Goal: Task Accomplishment & Management: Contribute content

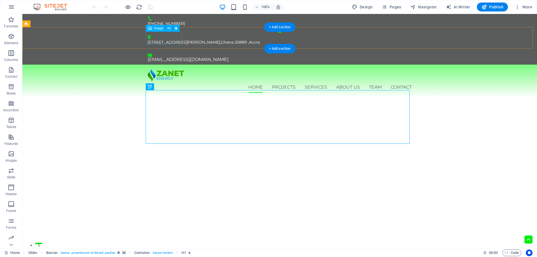
click at [160, 69] on figure at bounding box center [280, 75] width 264 height 13
select select "px"
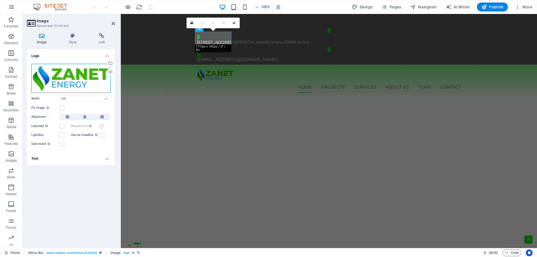
click at [74, 76] on div "Drag files here, click to choose files or select files from Files or our free s…" at bounding box center [70, 78] width 79 height 29
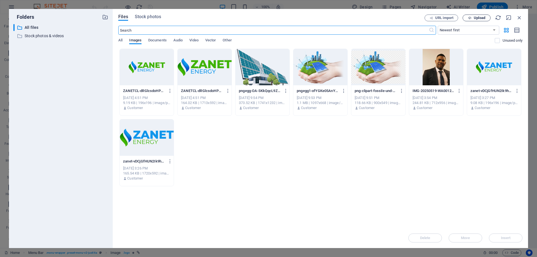
click at [473, 19] on span "Upload" at bounding box center [476, 18] width 23 height 4
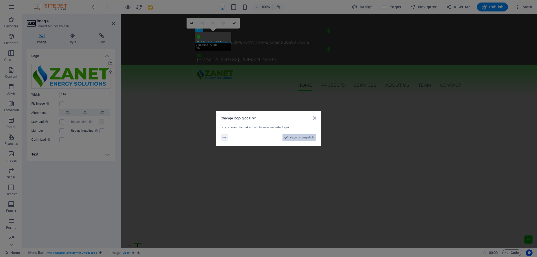
click at [309, 138] on span "Yes, change globally" at bounding box center [302, 137] width 25 height 7
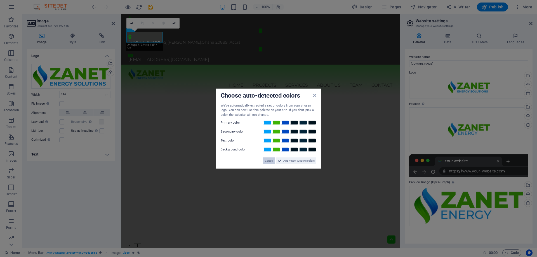
click at [269, 159] on span "Cancel" at bounding box center [269, 161] width 8 height 7
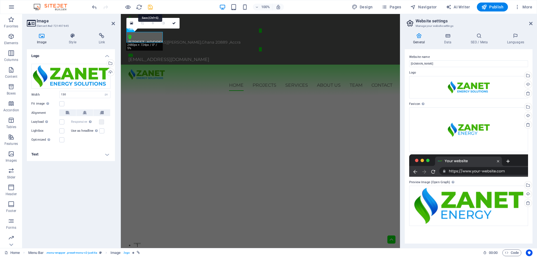
click at [150, 8] on icon "save" at bounding box center [150, 7] width 6 height 6
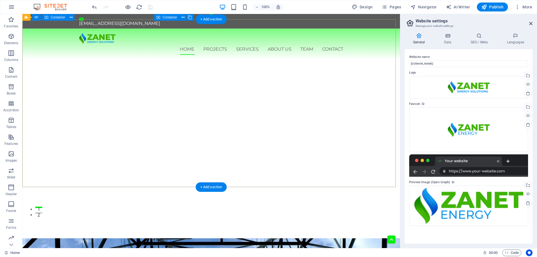
scroll to position [28, 0]
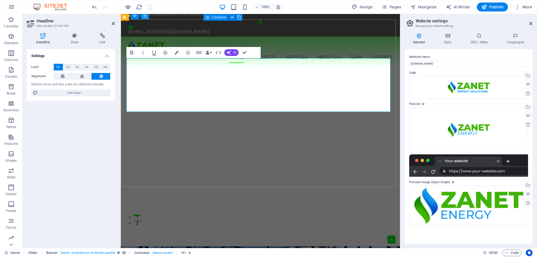
click at [113, 22] on icon at bounding box center [113, 23] width 3 height 4
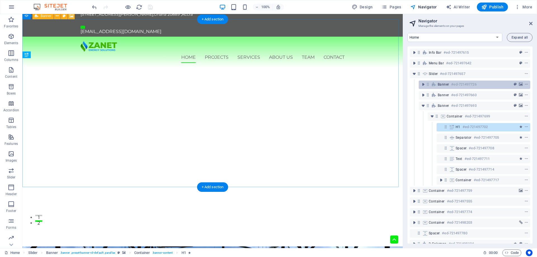
click at [440, 83] on span "Banner" at bounding box center [443, 84] width 11 height 4
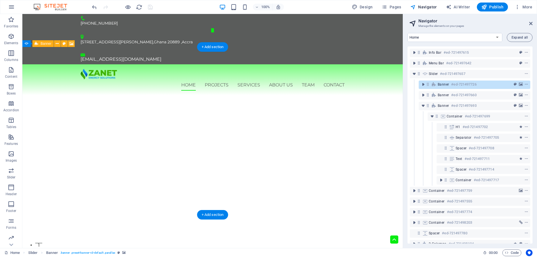
click at [450, 85] on div "Banner #ed-721497726" at bounding box center [470, 84] width 65 height 7
select select "px"
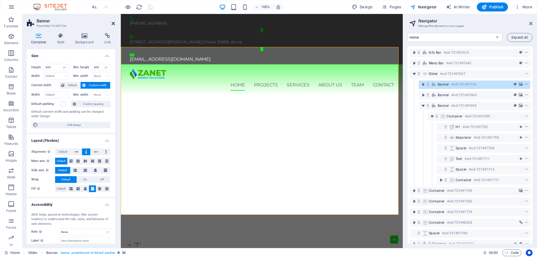
click at [114, 25] on icon at bounding box center [113, 23] width 3 height 4
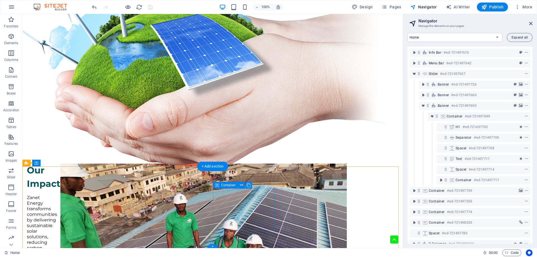
scroll to position [1377, 0]
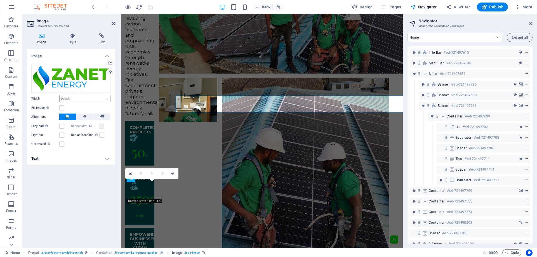
scroll to position [203, 0]
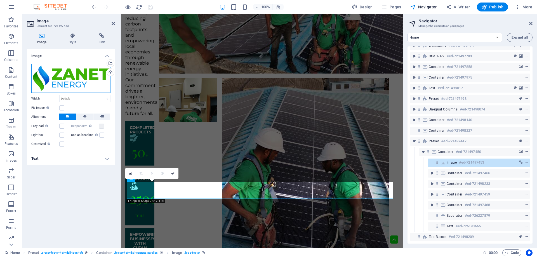
click at [72, 80] on div "Drag files here, click to choose files or select files from Files or our free s…" at bounding box center [70, 78] width 79 height 29
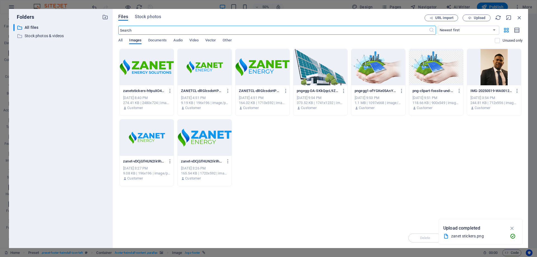
scroll to position [1212, 0]
click at [159, 70] on div at bounding box center [147, 67] width 54 height 36
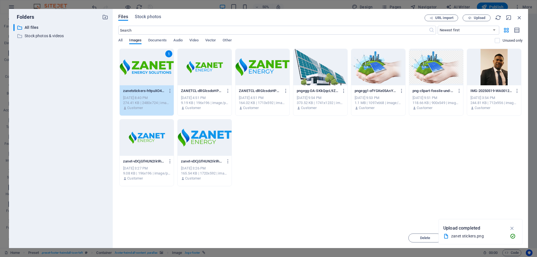
click at [159, 70] on div "1" at bounding box center [147, 67] width 54 height 36
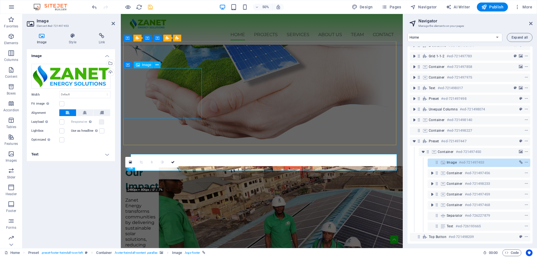
scroll to position [1461, 0]
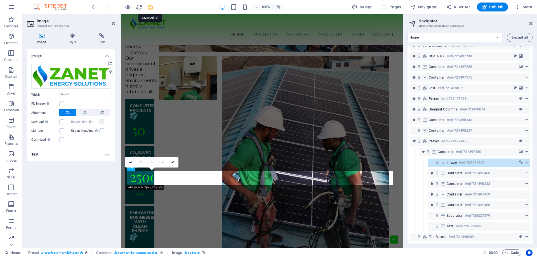
click at [150, 7] on icon "save" at bounding box center [150, 7] width 6 height 6
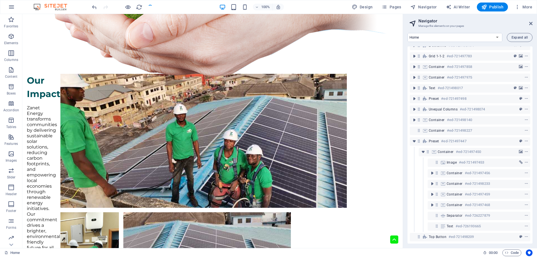
scroll to position [1349, 0]
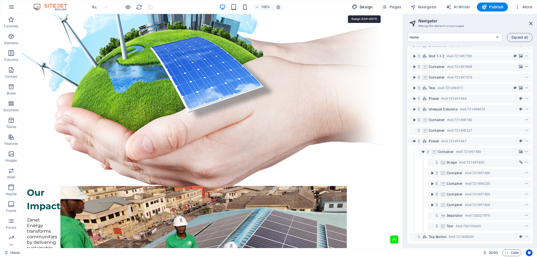
click at [375, 5] on button "Design" at bounding box center [362, 7] width 25 height 9
select select "ease-in-out"
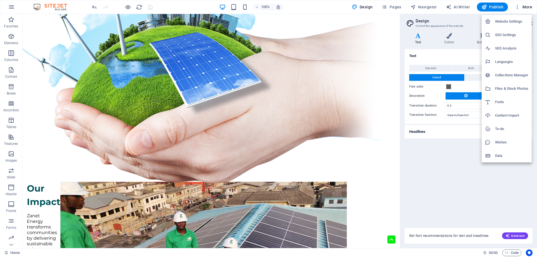
click at [508, 24] on h6 "Website Settings" at bounding box center [511, 21] width 33 height 7
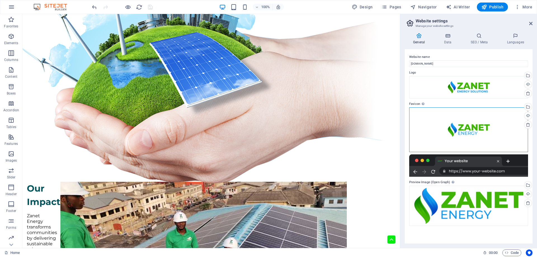
click at [493, 140] on div "Drag files here, click to choose files or select files from Files or our free s…" at bounding box center [468, 129] width 119 height 45
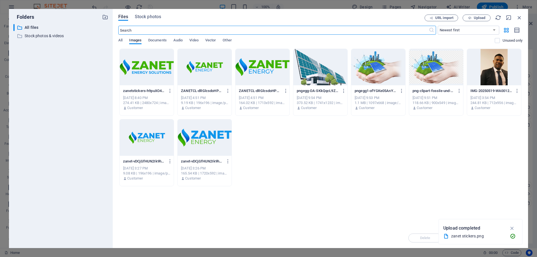
scroll to position [1414, 0]
click at [153, 68] on div at bounding box center [147, 67] width 54 height 36
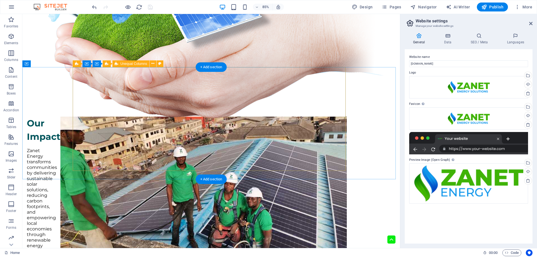
scroll to position [1349, 0]
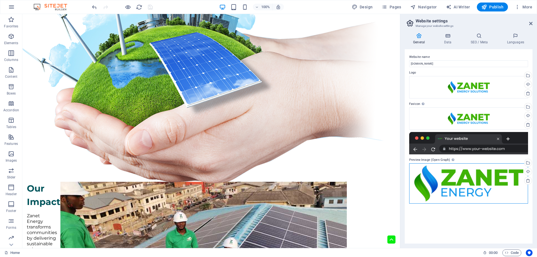
click at [483, 187] on div "Drag files here, click to choose files or select files from Files or our free s…" at bounding box center [468, 183] width 119 height 41
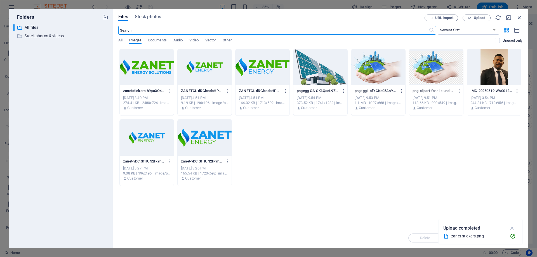
click at [149, 73] on div at bounding box center [147, 67] width 54 height 36
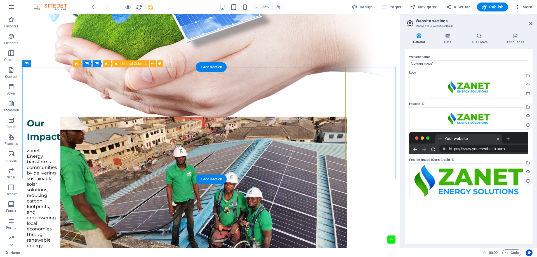
scroll to position [1349, 0]
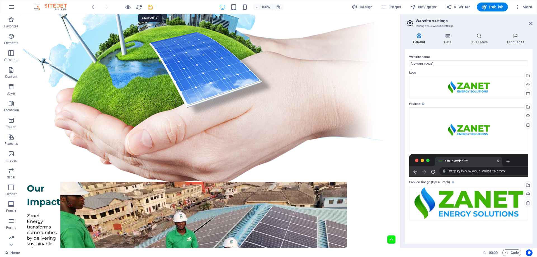
click at [151, 8] on icon "save" at bounding box center [150, 7] width 6 height 6
click at [0, 0] on span "Pages" at bounding box center [0, 0] width 0 height 0
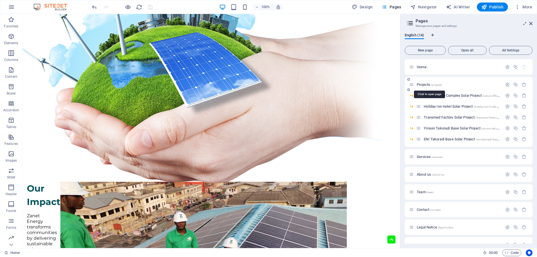
click at [428, 86] on span "Projects /projects" at bounding box center [429, 85] width 25 height 4
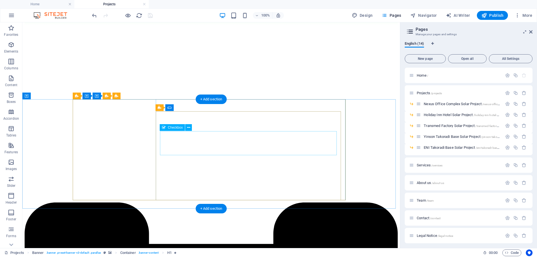
scroll to position [1454, 0]
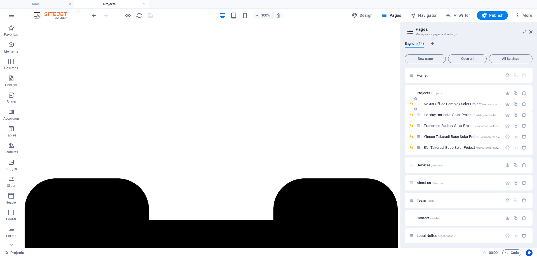
click at [432, 103] on span "Nexus Office Complex Solar Project /nexus-office-complex-solar-project-detail-p…" at bounding box center [485, 104] width 123 height 4
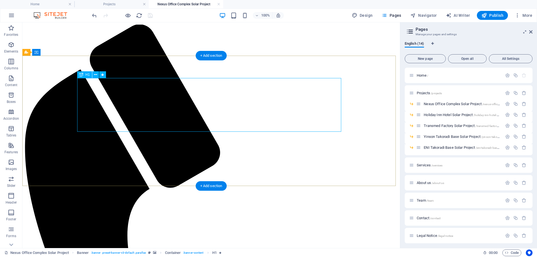
scroll to position [0, 0]
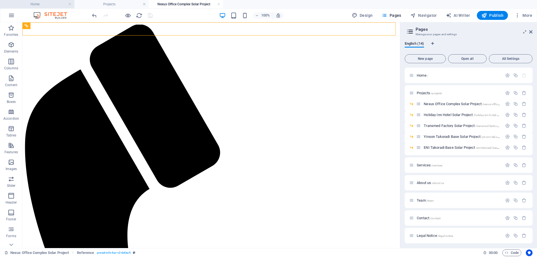
click at [49, 3] on h4 "Home" at bounding box center [37, 4] width 74 height 6
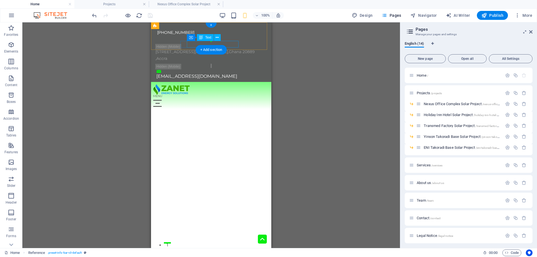
click at [234, 73] on div "[EMAIL_ADDRESS][DOMAIN_NAME]" at bounding box center [211, 76] width 111 height 7
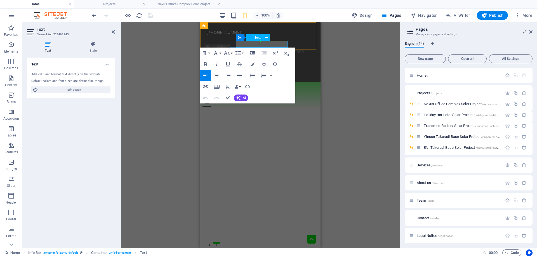
click at [252, 74] on link "[EMAIL_ADDRESS][DOMAIN_NAME]" at bounding box center [246, 76] width 81 height 5
click at [228, 55] on icon "button" at bounding box center [227, 53] width 6 height 4
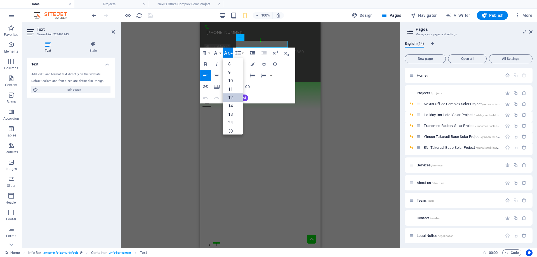
click at [234, 96] on link "12" at bounding box center [233, 97] width 20 height 8
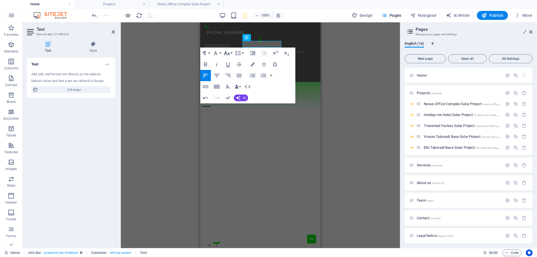
click at [229, 55] on icon "button" at bounding box center [227, 53] width 7 height 7
click at [233, 67] on link "14" at bounding box center [233, 66] width 20 height 8
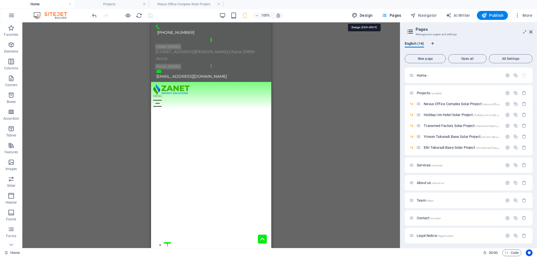
click at [369, 14] on span "Design" at bounding box center [362, 16] width 21 height 6
select select "ease-in-out"
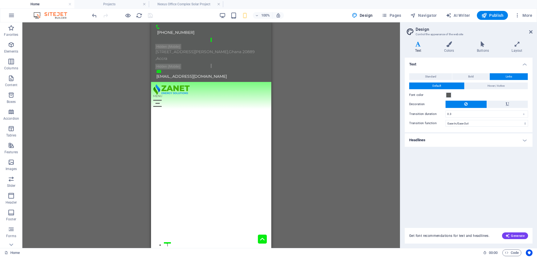
click at [465, 135] on h4 "Headlines" at bounding box center [469, 139] width 128 height 13
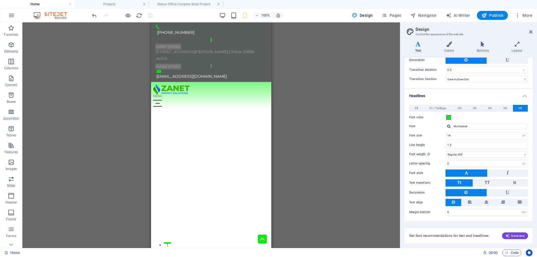
scroll to position [44, 0]
click at [417, 108] on span "All" at bounding box center [416, 108] width 3 height 7
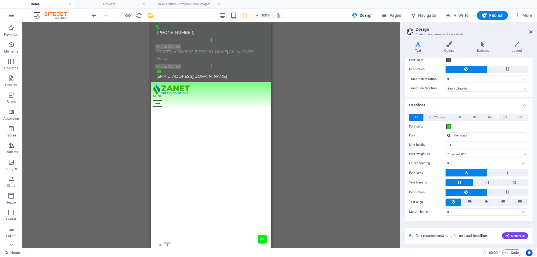
scroll to position [35, 0]
click at [437, 116] on span "H1 / Textlogo" at bounding box center [437, 117] width 17 height 7
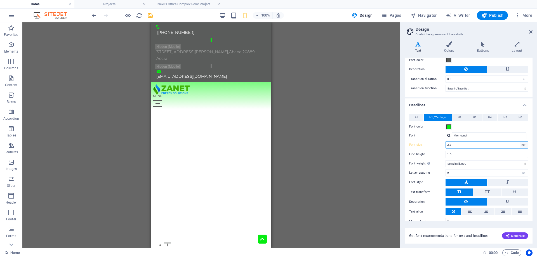
click at [520, 147] on select "rem px em %" at bounding box center [524, 145] width 8 height 7
select select "px"
click at [520, 142] on select "rem px em %" at bounding box center [524, 145] width 8 height 7
type input "30"
click at [459, 115] on span "H2" at bounding box center [460, 117] width 4 height 7
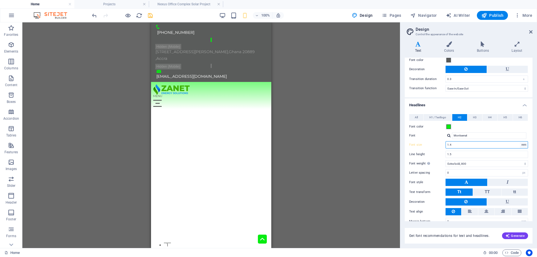
click at [526, 147] on select "rem px em %" at bounding box center [524, 145] width 8 height 7
select select "px"
click at [520, 142] on select "rem px em %" at bounding box center [524, 145] width 8 height 7
type input "20"
click at [476, 116] on button "H3" at bounding box center [474, 117] width 15 height 7
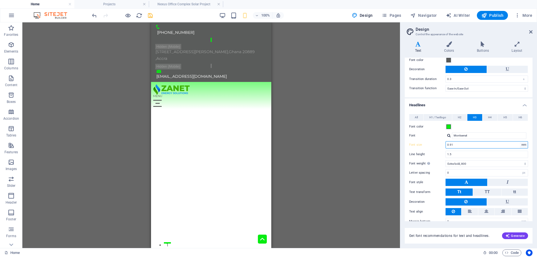
click at [521, 146] on select "rem px em %" at bounding box center [524, 145] width 8 height 7
select select "px"
click at [520, 142] on select "rem px em %" at bounding box center [524, 145] width 8 height 7
type input "15"
click at [491, 118] on span "H4" at bounding box center [490, 117] width 4 height 7
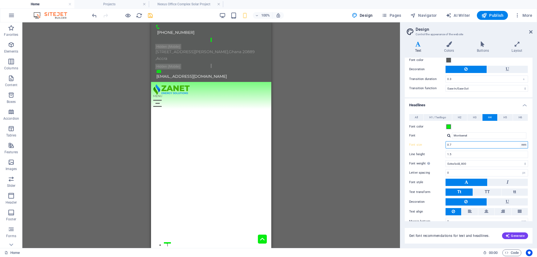
click at [523, 144] on select "rem px em %" at bounding box center [524, 145] width 8 height 7
select select "px"
click at [520, 142] on select "rem px em %" at bounding box center [524, 145] width 8 height 7
type input "11"
click at [507, 118] on button "H5" at bounding box center [505, 117] width 15 height 7
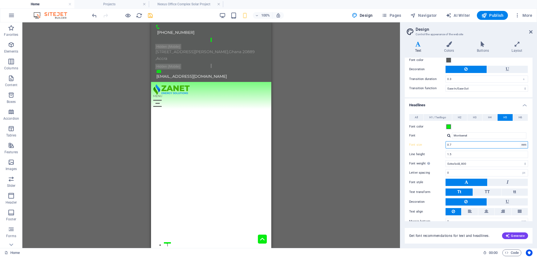
click at [524, 144] on select "rem px em %" at bounding box center [524, 145] width 8 height 7
select select "px"
click at [520, 142] on select "rem px em %" at bounding box center [524, 145] width 8 height 7
type input "11"
click at [521, 119] on span "H6" at bounding box center [521, 117] width 4 height 7
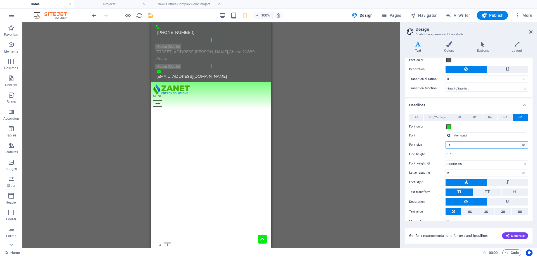
click at [520, 144] on select "rem px em %" at bounding box center [524, 145] width 8 height 7
click at [460, 142] on input "16" at bounding box center [487, 145] width 82 height 7
drag, startPoint x: 454, startPoint y: 144, endPoint x: 447, endPoint y: 147, distance: 8.1
click at [447, 147] on input "16" at bounding box center [487, 145] width 82 height 7
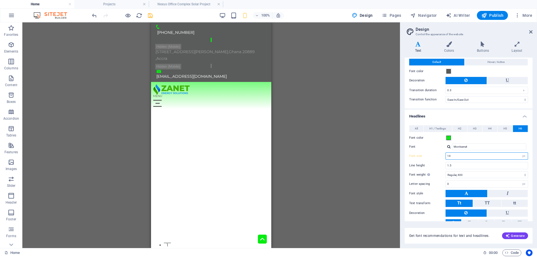
scroll to position [0, 0]
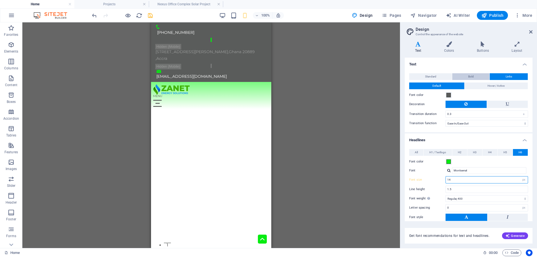
type input "14"
click at [466, 79] on button "Bold" at bounding box center [470, 76] width 37 height 7
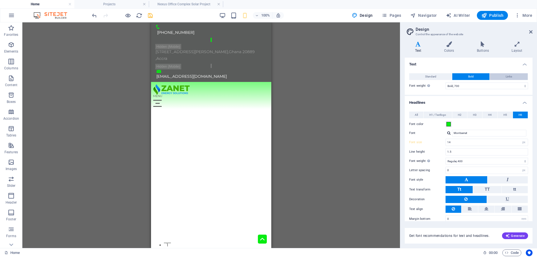
click at [513, 77] on button "Links" at bounding box center [509, 76] width 38 height 7
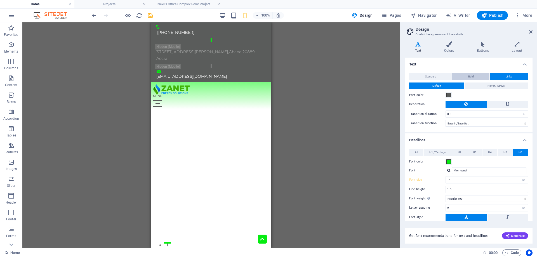
click at [471, 76] on span "Bold" at bounding box center [471, 76] width 6 height 7
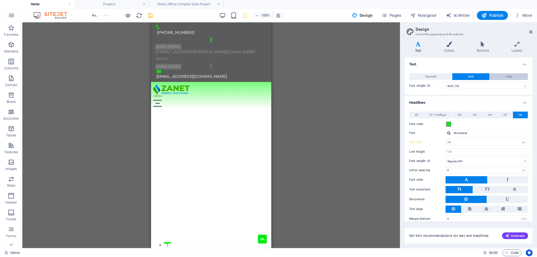
click at [512, 76] on button "Links" at bounding box center [509, 76] width 38 height 7
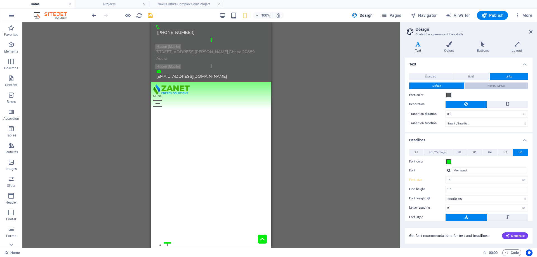
click at [498, 88] on span "Hover / Active" at bounding box center [496, 86] width 17 height 7
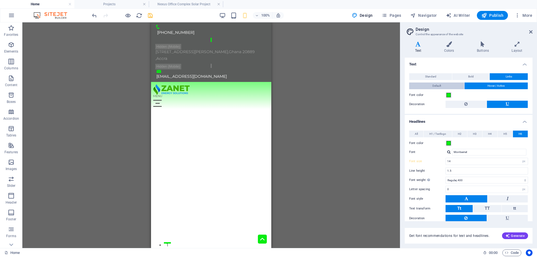
click at [457, 86] on button "Default" at bounding box center [436, 86] width 55 height 7
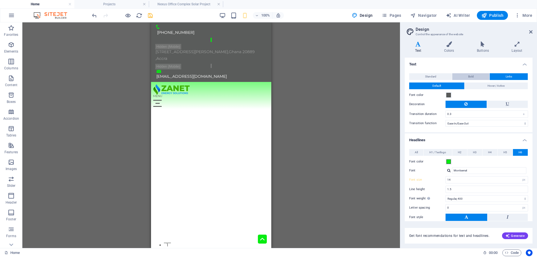
click at [472, 78] on span "Bold" at bounding box center [471, 76] width 6 height 7
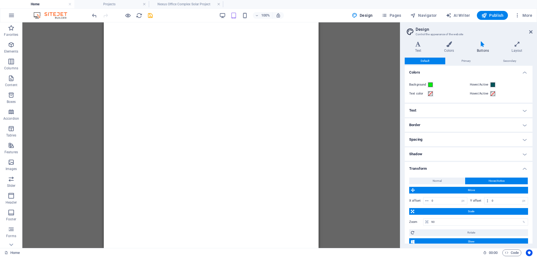
select select "px"
select select "400"
select select "px"
select select "400"
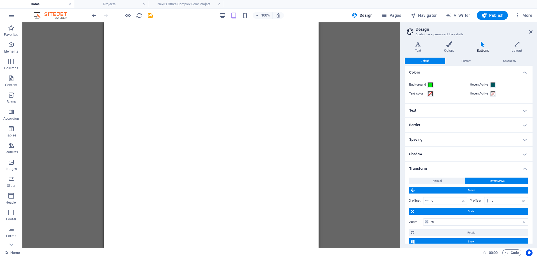
select select "px"
select select "rem"
select select "px"
select select "ease-in-out"
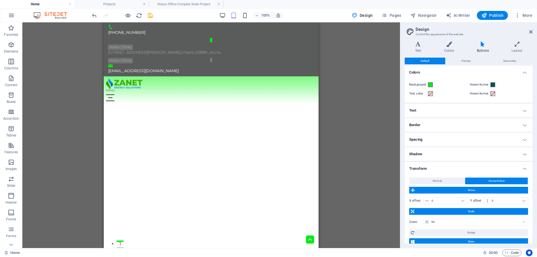
click at [457, 59] on button "Primary" at bounding box center [466, 61] width 41 height 7
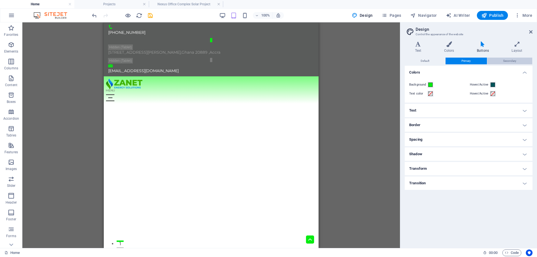
click at [501, 59] on button "Secondary" at bounding box center [509, 61] width 45 height 7
drag, startPoint x: 423, startPoint y: 64, endPoint x: 423, endPoint y: 59, distance: 4.2
click at [423, 63] on span "Default" at bounding box center [425, 61] width 9 height 7
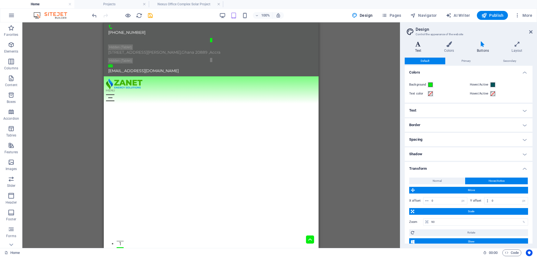
click at [420, 46] on icon at bounding box center [418, 44] width 27 height 6
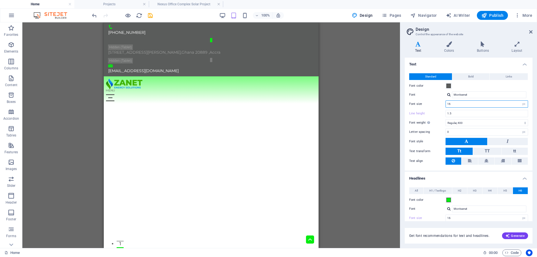
drag, startPoint x: 456, startPoint y: 103, endPoint x: 443, endPoint y: 107, distance: 14.3
click at [443, 107] on div "Font size 16 rem px" at bounding box center [468, 103] width 119 height 7
type input "14"
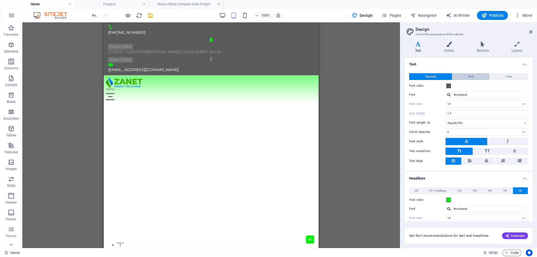
click at [474, 77] on button "Bold" at bounding box center [470, 76] width 37 height 7
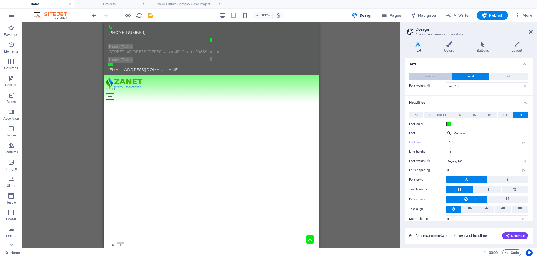
click at [436, 77] on button "Standard" at bounding box center [430, 76] width 43 height 7
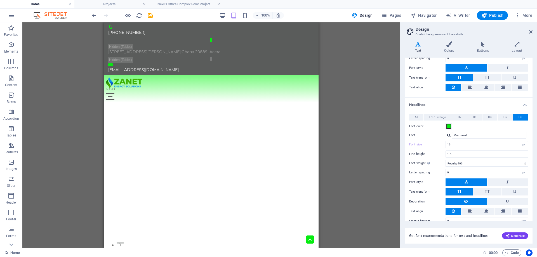
scroll to position [83, 0]
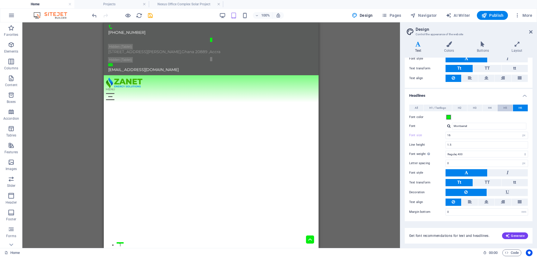
click at [504, 109] on span "H5" at bounding box center [506, 108] width 4 height 7
click at [521, 137] on select "rem px em %" at bounding box center [524, 135] width 8 height 7
select select "px"
click at [520, 132] on select "rem px em %" at bounding box center [524, 135] width 8 height 7
click at [492, 111] on button "H4" at bounding box center [490, 108] width 15 height 7
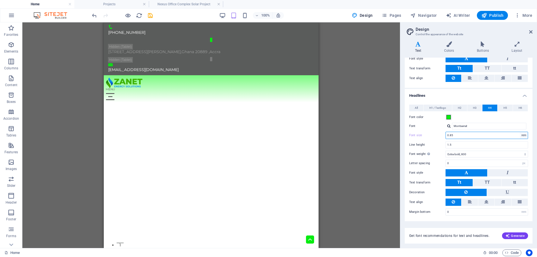
click at [521, 133] on select "rem px em %" at bounding box center [524, 135] width 8 height 7
select select "px"
click at [520, 132] on select "rem px em %" at bounding box center [524, 135] width 8 height 7
click at [475, 108] on span "H3" at bounding box center [475, 108] width 4 height 7
click at [523, 138] on select "rem px em %" at bounding box center [524, 135] width 8 height 7
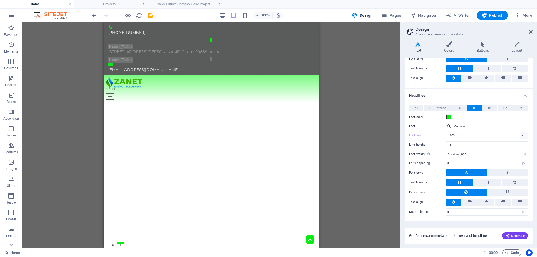
select select "px"
click at [520, 132] on select "rem px em %" at bounding box center [524, 135] width 8 height 7
click at [457, 108] on button "H2" at bounding box center [459, 108] width 15 height 7
drag, startPoint x: 521, startPoint y: 133, endPoint x: 522, endPoint y: 138, distance: 4.6
click at [521, 133] on select "rem px em %" at bounding box center [524, 135] width 8 height 7
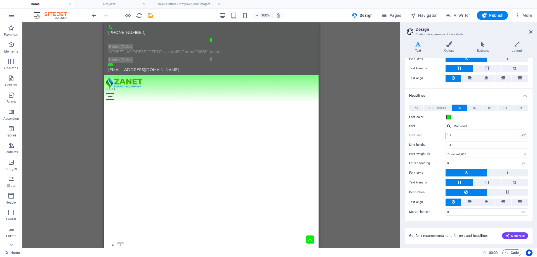
select select "px"
click at [520, 132] on select "rem px em %" at bounding box center [524, 135] width 8 height 7
type input "24"
click at [438, 109] on span "H1 / Textlogo" at bounding box center [437, 108] width 17 height 7
click at [526, 135] on select "rem px em %" at bounding box center [524, 135] width 8 height 7
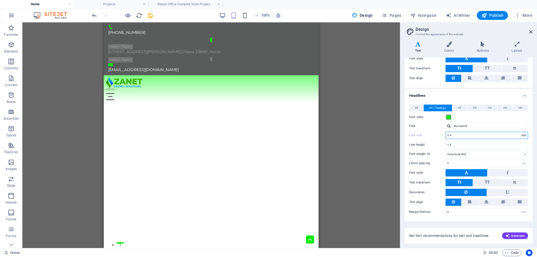
click at [523, 136] on select "rem px em %" at bounding box center [524, 135] width 8 height 7
click at [523, 137] on select "rem px em %" at bounding box center [524, 135] width 8 height 7
select select "px"
click at [520, 132] on select "rem px em %" at bounding box center [524, 135] width 8 height 7
type input "40"
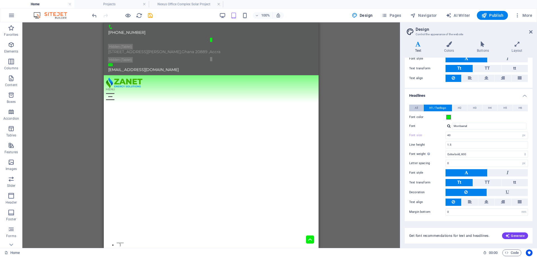
click at [415, 106] on span "All" at bounding box center [416, 108] width 3 height 7
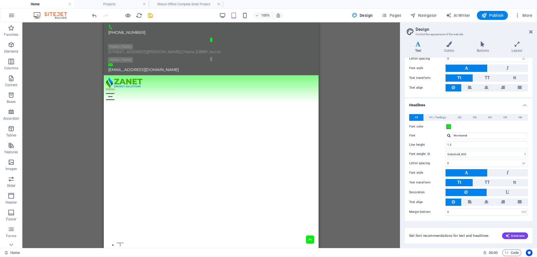
scroll to position [73, 0]
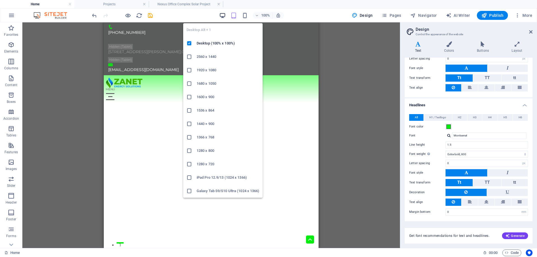
click at [222, 14] on icon "button" at bounding box center [222, 15] width 6 height 6
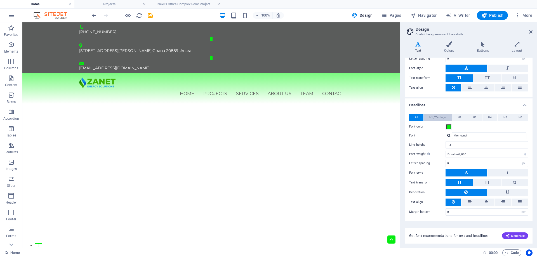
click at [436, 116] on span "H1 / Textlogo" at bounding box center [437, 117] width 17 height 7
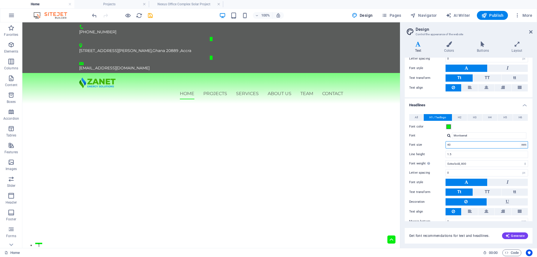
click at [520, 146] on select "rem px em %" at bounding box center [524, 145] width 8 height 7
select select "px"
click at [520, 142] on select "rem px em %" at bounding box center [524, 145] width 8 height 7
type input "50"
click at [457, 115] on button "H2" at bounding box center [459, 117] width 15 height 7
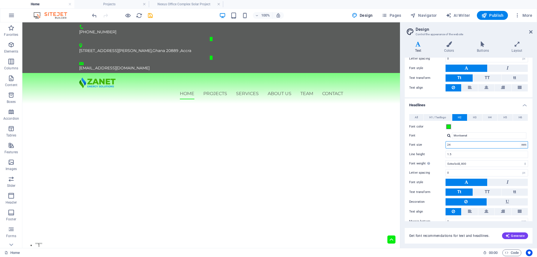
drag, startPoint x: 521, startPoint y: 145, endPoint x: 522, endPoint y: 148, distance: 2.8
click at [521, 145] on select "rem px em %" at bounding box center [524, 145] width 8 height 7
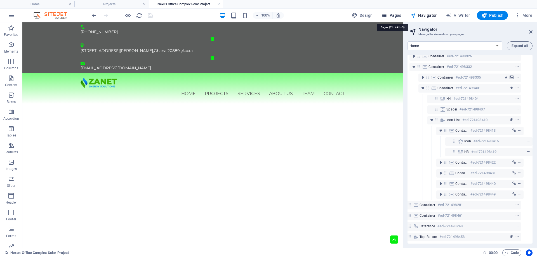
click at [401, 17] on span "Pages" at bounding box center [392, 16] width 20 height 6
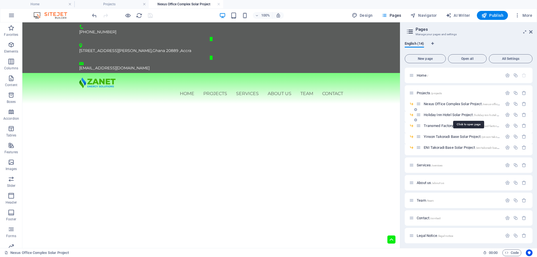
click at [448, 114] on span "Holiday Inn Hotel Solar Project /holiday-inn-hotel-solar-project" at bounding box center [468, 115] width 89 height 4
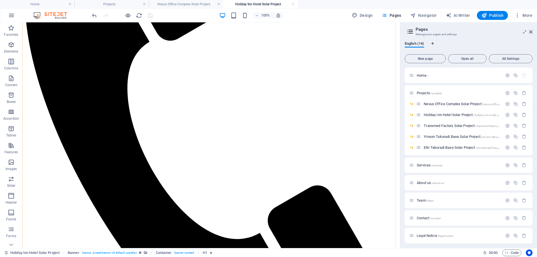
scroll to position [196, 0]
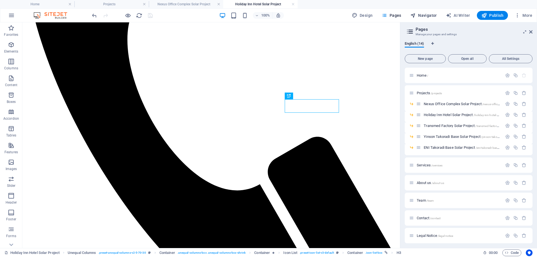
click at [427, 14] on span "Navigator" at bounding box center [423, 16] width 27 height 6
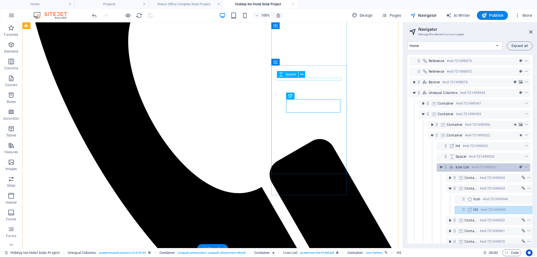
scroll to position [51, 10]
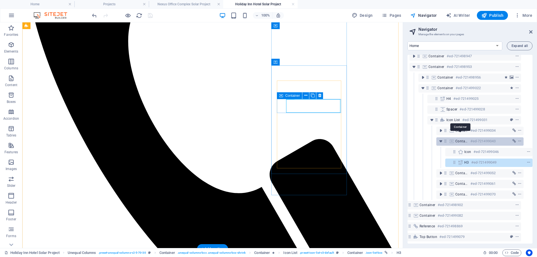
click at [465, 139] on span "Container" at bounding box center [461, 141] width 13 height 4
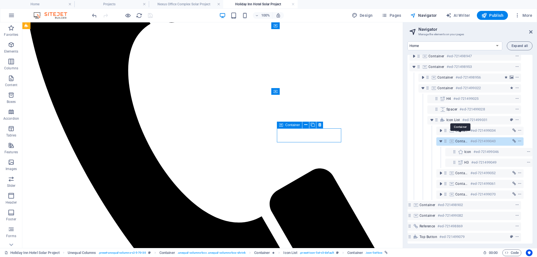
click at [463, 139] on span "Container" at bounding box center [461, 141] width 13 height 4
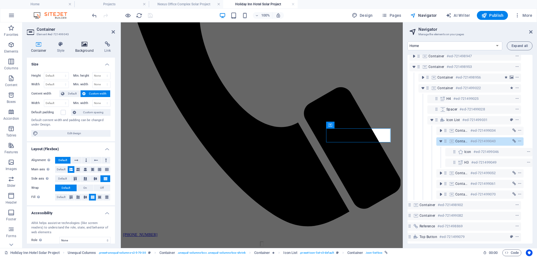
click at [82, 46] on icon at bounding box center [84, 44] width 27 height 6
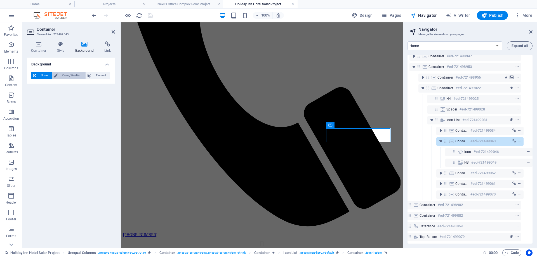
click at [77, 77] on span "Color / Gradient" at bounding box center [71, 75] width 25 height 7
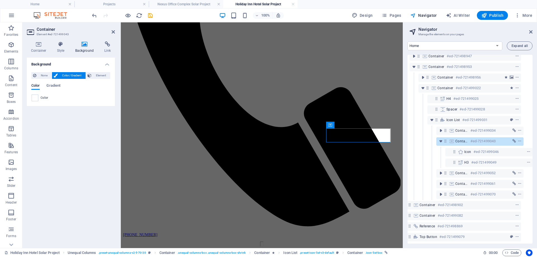
click at [53, 82] on div "Color Gradient Color" at bounding box center [70, 90] width 79 height 22
click at [55, 85] on span "Gradient" at bounding box center [53, 86] width 14 height 8
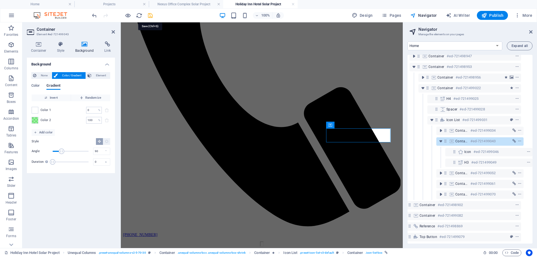
click at [150, 15] on icon "save" at bounding box center [150, 15] width 6 height 6
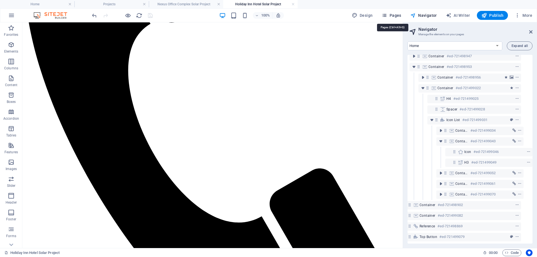
click at [399, 14] on span "Pages" at bounding box center [392, 16] width 20 height 6
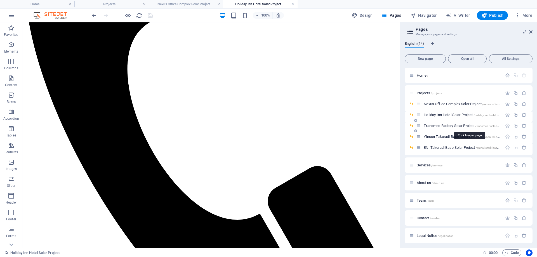
click at [437, 124] on span "Transmed Factory Solar Project /transmed-factory-solar-project" at bounding box center [469, 126] width 91 height 4
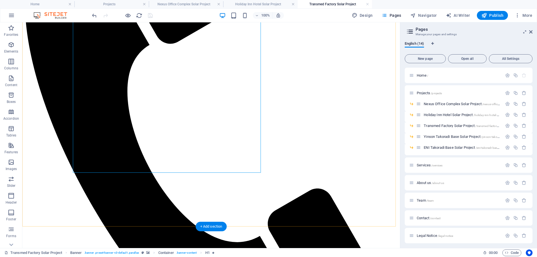
scroll to position [224, 0]
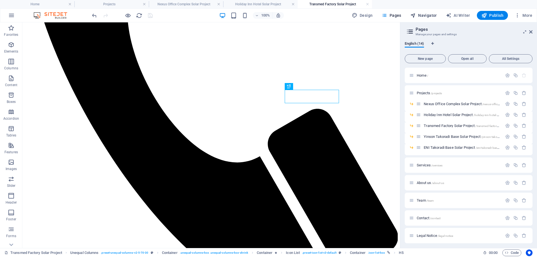
click at [429, 13] on span "Navigator" at bounding box center [423, 16] width 27 height 6
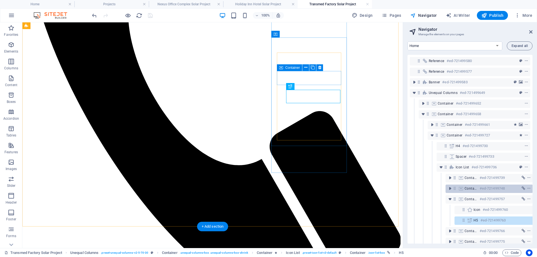
scroll to position [51, 10]
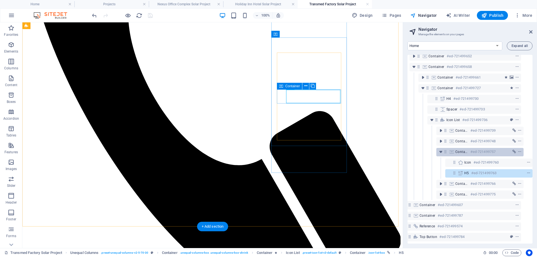
click at [472, 149] on h6 "#ed-721499757" at bounding box center [483, 152] width 25 height 7
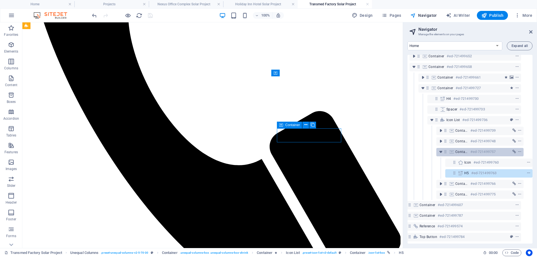
scroll to position [185, 0]
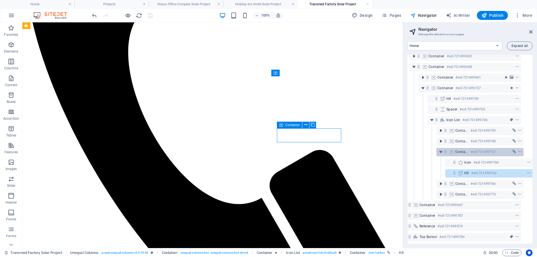
click at [472, 149] on h6 "#ed-721499757" at bounding box center [483, 152] width 25 height 7
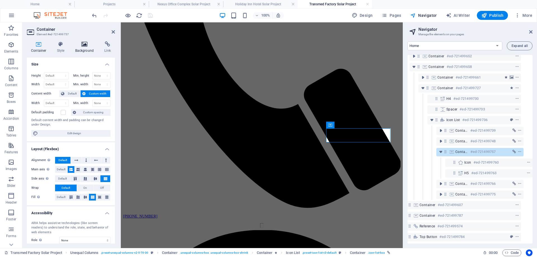
click at [83, 48] on h4 "Background" at bounding box center [85, 47] width 29 height 12
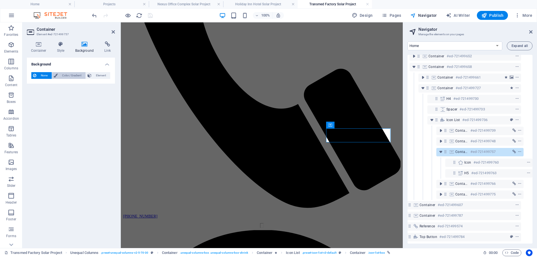
click at [71, 73] on span "Color / Gradient" at bounding box center [71, 75] width 25 height 7
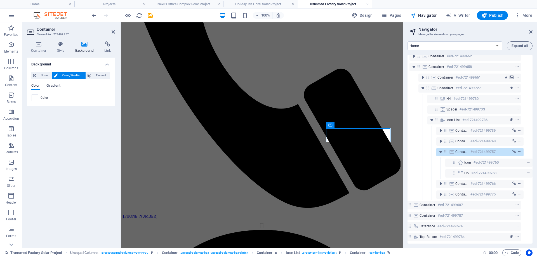
click at [59, 85] on span "Gradient" at bounding box center [53, 86] width 14 height 8
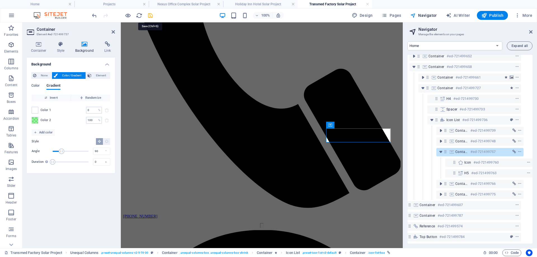
click at [149, 17] on icon "save" at bounding box center [150, 15] width 6 height 6
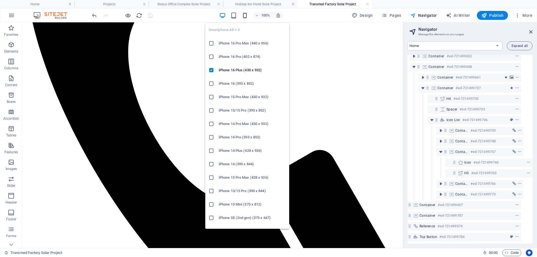
click at [246, 16] on icon "button" at bounding box center [245, 15] width 6 height 6
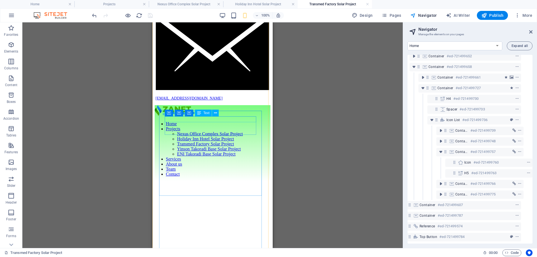
scroll to position [493, 0]
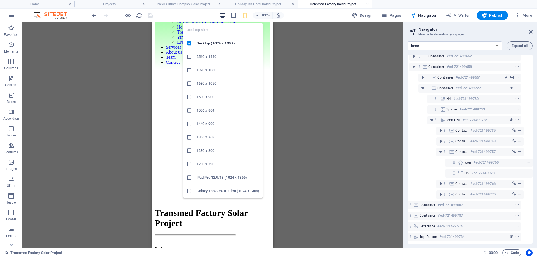
click at [223, 17] on icon "button" at bounding box center [222, 15] width 6 height 6
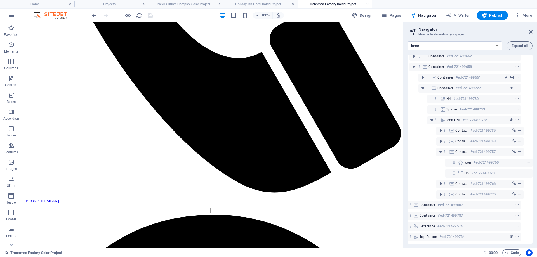
scroll to position [328, 0]
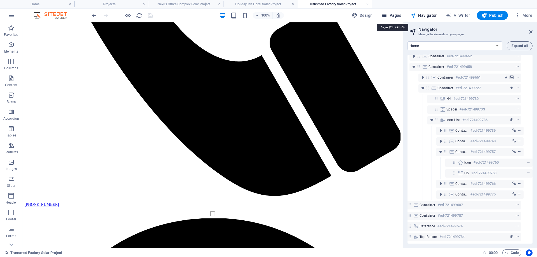
click at [399, 15] on span "Pages" at bounding box center [392, 16] width 20 height 6
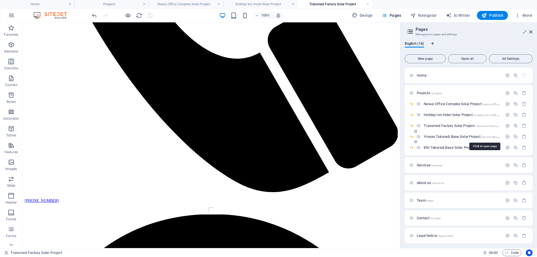
click at [438, 136] on span "Yinson Takoradi Base Solar Project /yinson-takoradi-complex-solar-project-detai…" at bounding box center [484, 137] width 121 height 4
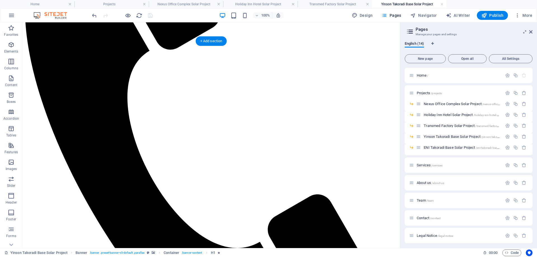
scroll to position [168, 0]
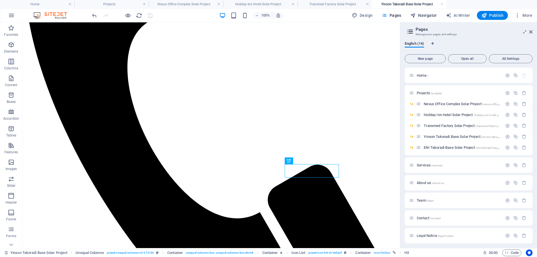
click at [428, 15] on span "Navigator" at bounding box center [423, 16] width 27 height 6
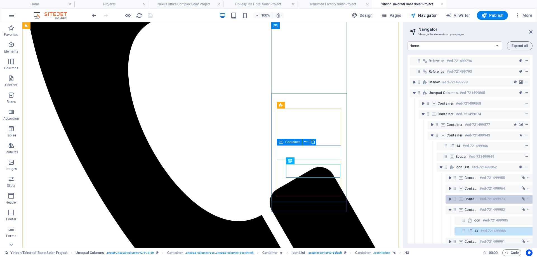
scroll to position [51, 10]
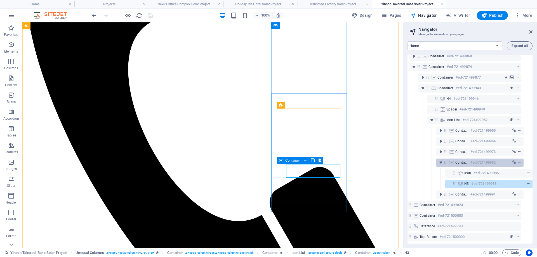
click at [468, 159] on div "Container #ed-721499982" at bounding box center [475, 162] width 40 height 7
select select "5"
select select
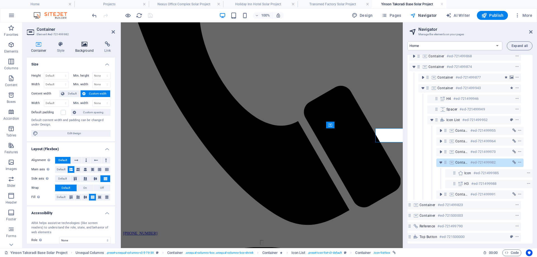
scroll to position [203, 0]
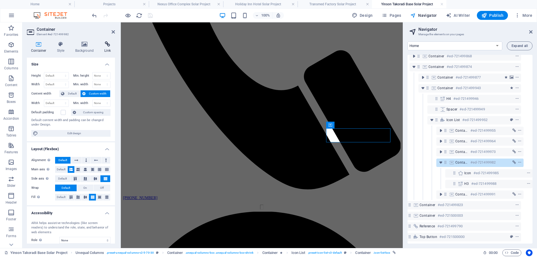
click at [105, 44] on icon at bounding box center [107, 44] width 15 height 6
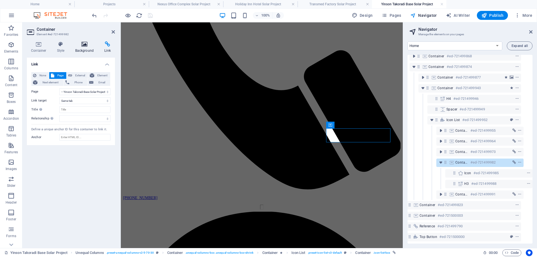
click at [84, 45] on icon at bounding box center [84, 44] width 27 height 6
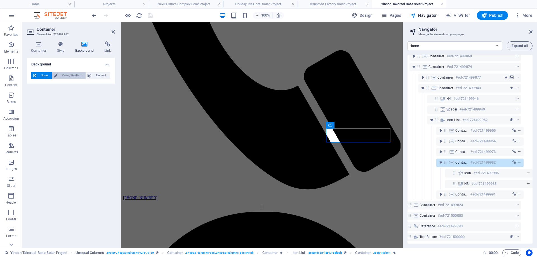
click at [65, 76] on span "Color / Gradient" at bounding box center [71, 75] width 25 height 7
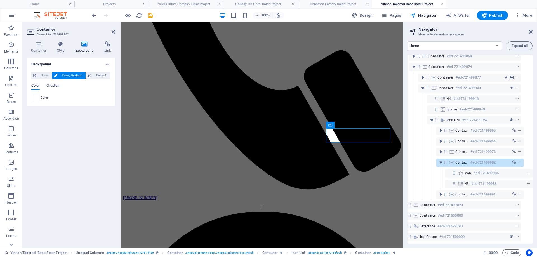
click at [59, 85] on span "Gradient" at bounding box center [53, 86] width 14 height 8
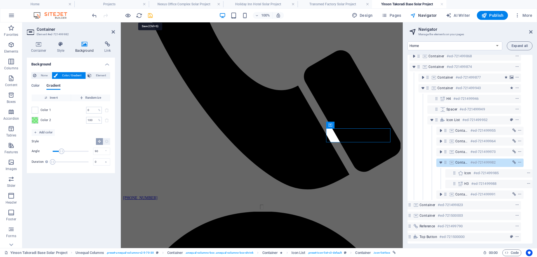
click at [148, 14] on icon "save" at bounding box center [150, 15] width 6 height 6
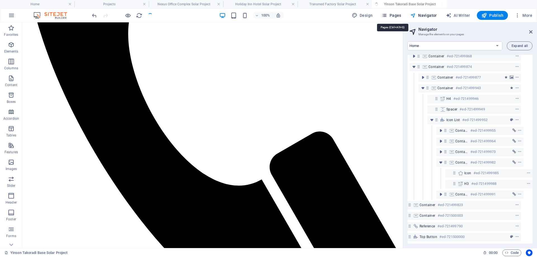
click at [393, 15] on span "Pages" at bounding box center [392, 16] width 20 height 6
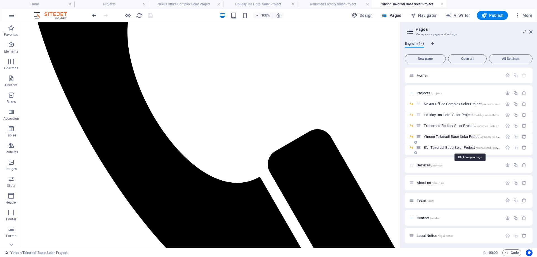
click at [442, 147] on span "ENI Takoradi Base Solar Project /eni-takoradi-base-solar-project" at bounding box center [469, 147] width 91 height 4
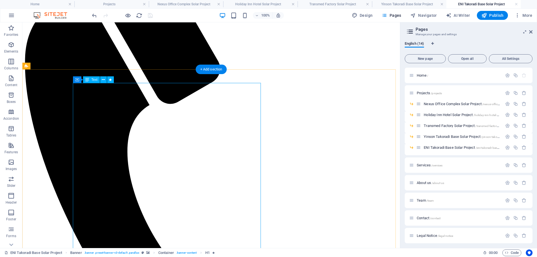
scroll to position [196, 0]
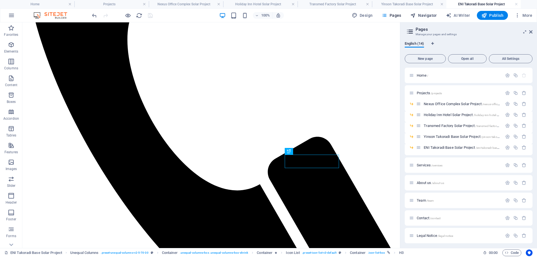
click at [422, 14] on span "Navigator" at bounding box center [423, 16] width 27 height 6
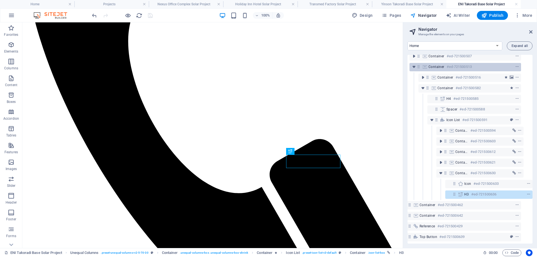
scroll to position [51, 10]
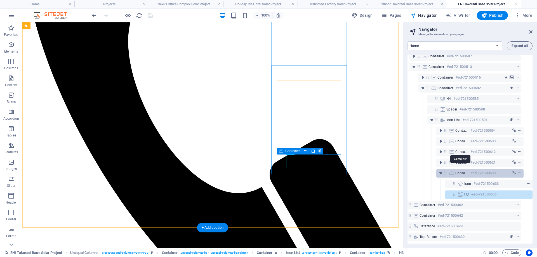
click at [463, 171] on span "Container" at bounding box center [461, 173] width 13 height 4
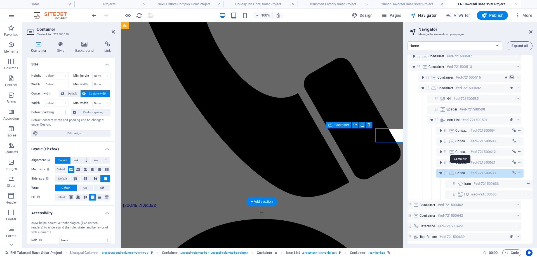
scroll to position [222, 0]
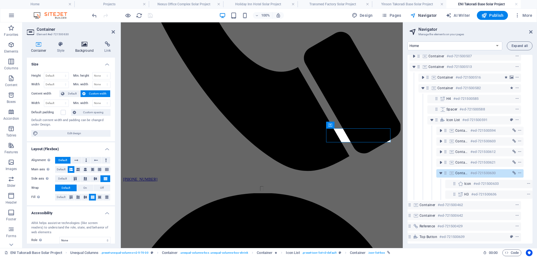
click at [82, 44] on icon at bounding box center [84, 44] width 27 height 6
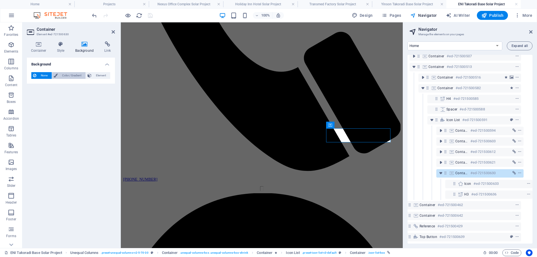
click at [70, 75] on span "Color / Gradient" at bounding box center [71, 75] width 25 height 7
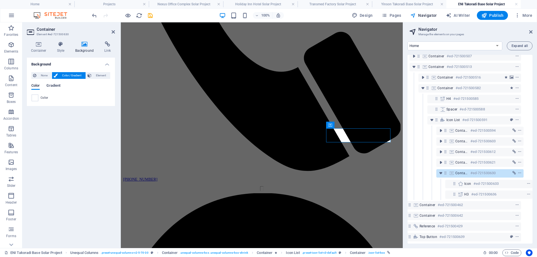
click at [57, 84] on span "Gradient" at bounding box center [53, 86] width 14 height 8
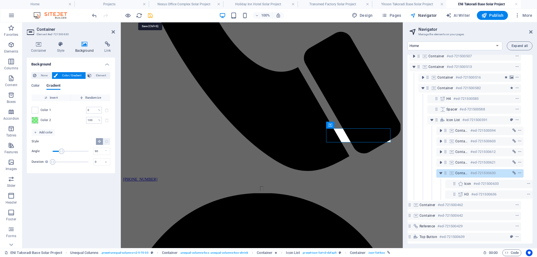
click at [149, 16] on icon "save" at bounding box center [150, 15] width 6 height 6
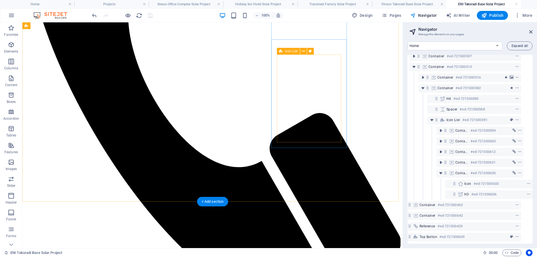
select select "rem"
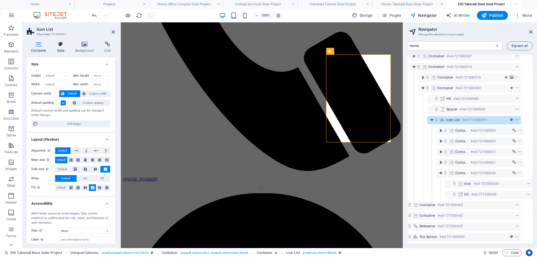
click at [57, 48] on h4 "Style" at bounding box center [62, 47] width 18 height 12
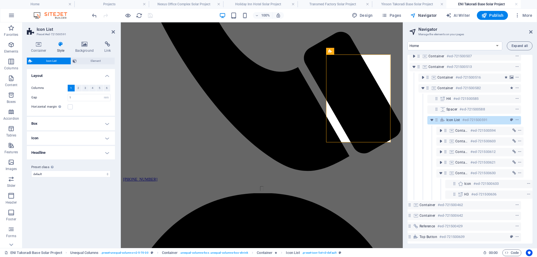
click at [42, 121] on h4 "Box" at bounding box center [71, 123] width 88 height 13
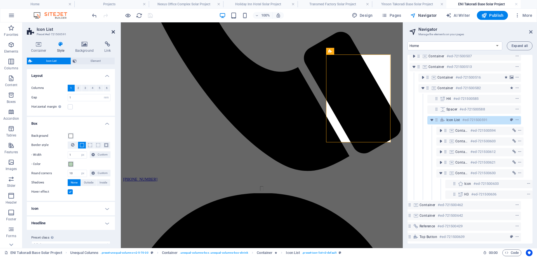
click at [114, 31] on icon at bounding box center [113, 32] width 3 height 4
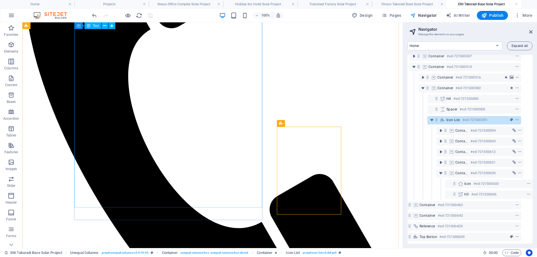
scroll to position [0, 0]
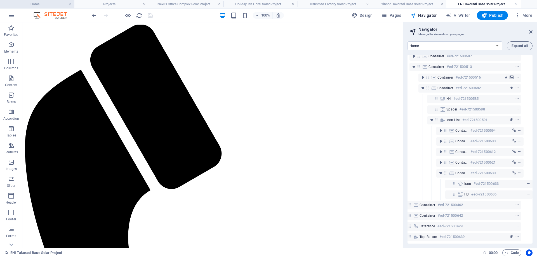
click at [49, 4] on h4 "Home" at bounding box center [37, 4] width 74 height 6
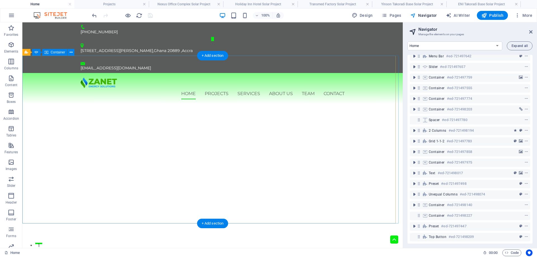
scroll to position [20, 0]
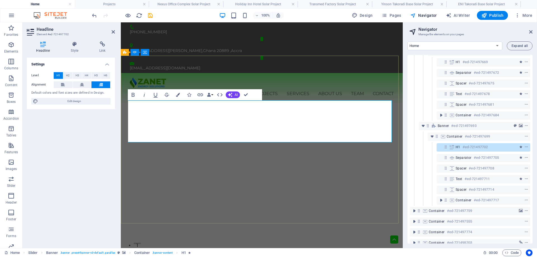
scroll to position [137, 0]
click at [151, 16] on icon "save" at bounding box center [150, 15] width 6 height 6
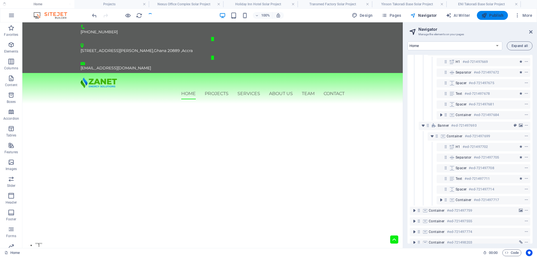
click at [497, 16] on span "Publish" at bounding box center [492, 16] width 22 height 6
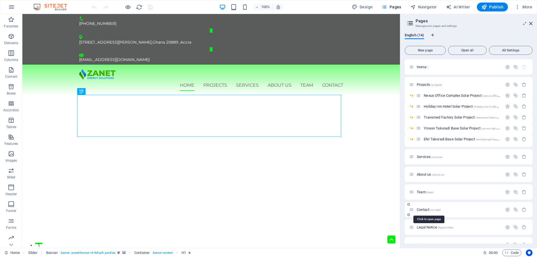
click at [0, 0] on span "Contact /contact" at bounding box center [0, 0] width 0 height 0
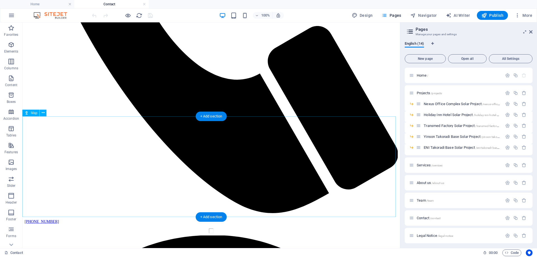
scroll to position [308, 0]
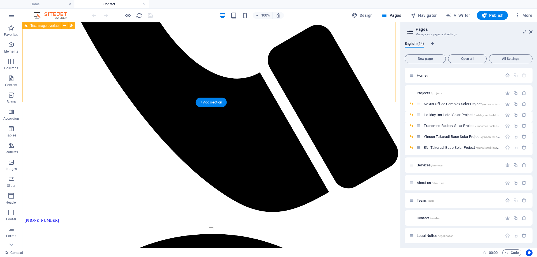
click at [213, 102] on div "+ Add section" at bounding box center [211, 103] width 31 height 10
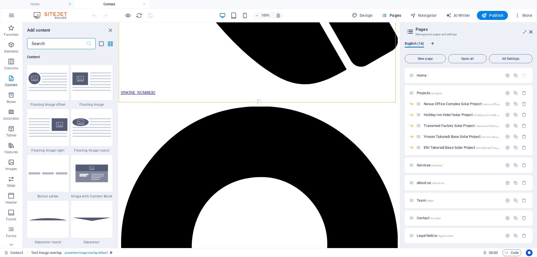
scroll to position [1277, 0]
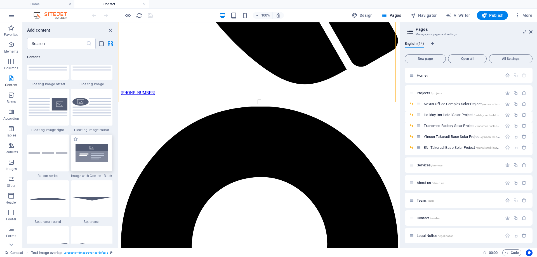
click at [96, 152] on img at bounding box center [91, 153] width 39 height 26
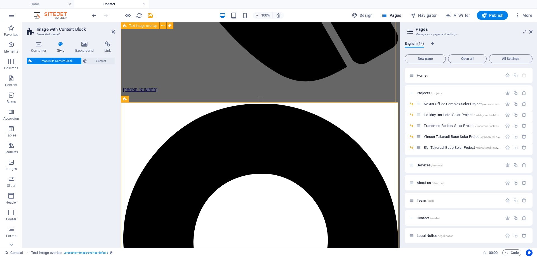
select select "rem"
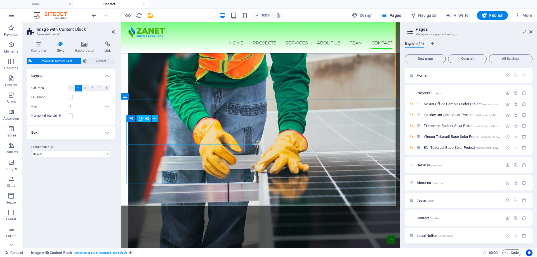
scroll to position [364, 0]
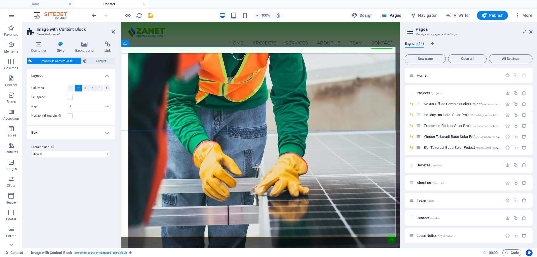
select select "px"
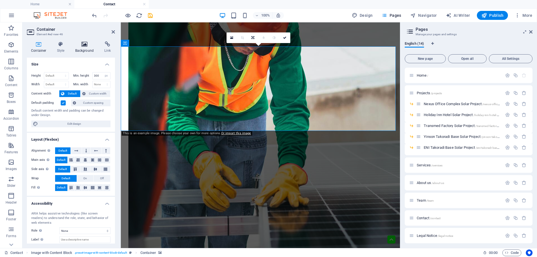
click at [91, 46] on icon at bounding box center [84, 44] width 27 height 6
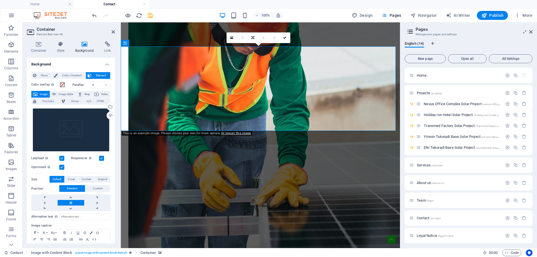
click at [86, 47] on h4 "Background" at bounding box center [85, 47] width 29 height 12
click at [72, 121] on div "Drag files here, click to choose files or select files from Files or our free s…" at bounding box center [70, 130] width 79 height 46
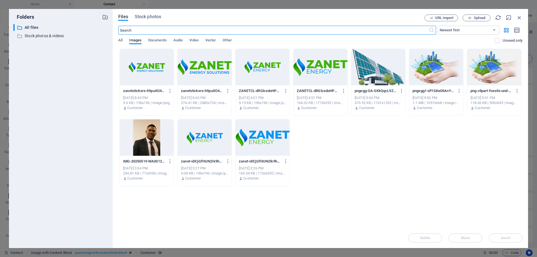
scroll to position [322, 0]
click at [473, 16] on span "Upload" at bounding box center [476, 18] width 23 height 4
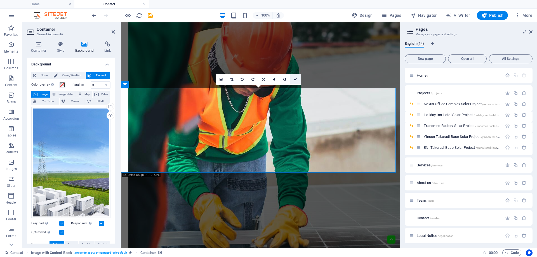
click at [295, 80] on icon at bounding box center [295, 79] width 3 height 3
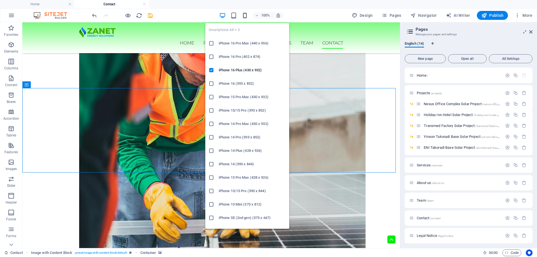
click at [0, 0] on icon "button" at bounding box center [0, 0] width 0 height 0
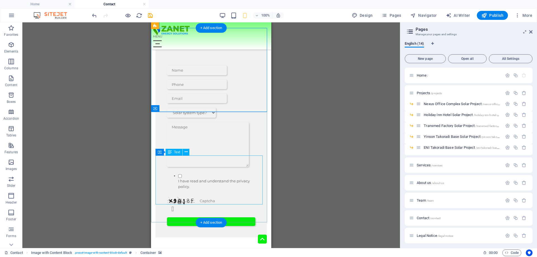
scroll to position [450, 0]
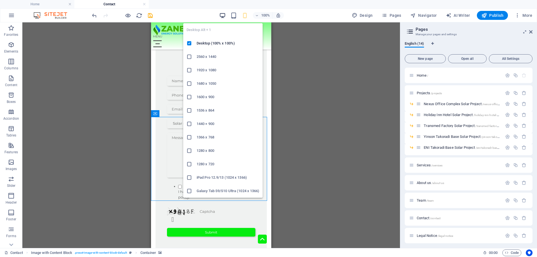
click at [0, 0] on icon "button" at bounding box center [0, 0] width 0 height 0
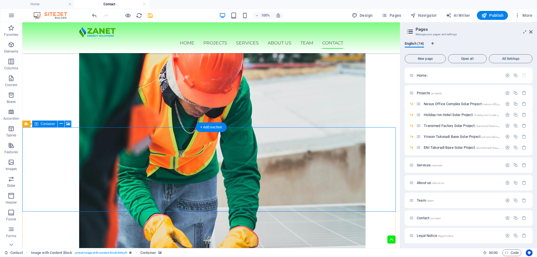
scroll to position [263, 0]
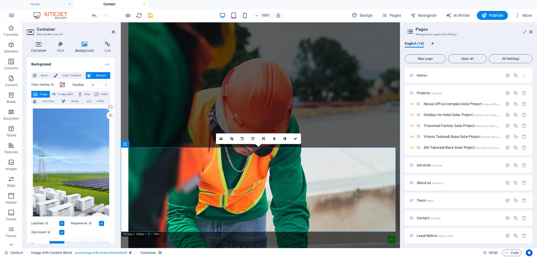
click at [41, 48] on h4 "Container" at bounding box center [40, 47] width 26 height 12
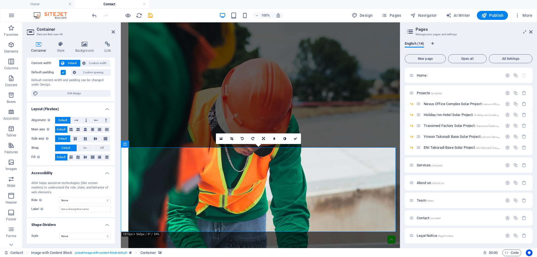
scroll to position [31, 0]
click at [70, 199] on select "None Alert Article Banner Comment Complementary Dialog Footer Header Marquee Pr…" at bounding box center [84, 200] width 51 height 7
click at [66, 238] on select "None Triangle Square Diagonal Polygon 1 Polygon 2 Zigzag Multiple Zigzags Waves…" at bounding box center [84, 235] width 51 height 7
select select "multiple-waves"
click at [59, 232] on select "None Triangle Square Diagonal Polygon 1 Polygon 2 Zigzag Multiple Zigzags Waves…" at bounding box center [84, 235] width 51 height 7
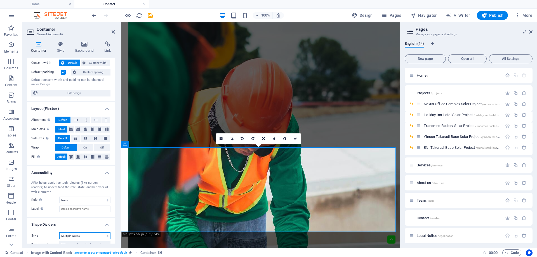
scroll to position [115, 0]
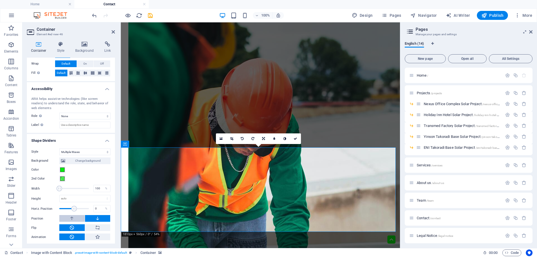
click at [76, 217] on button at bounding box center [71, 218] width 25 height 7
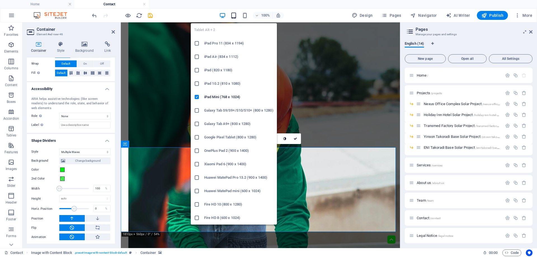
click at [0, 0] on icon "button" at bounding box center [0, 0] width 0 height 0
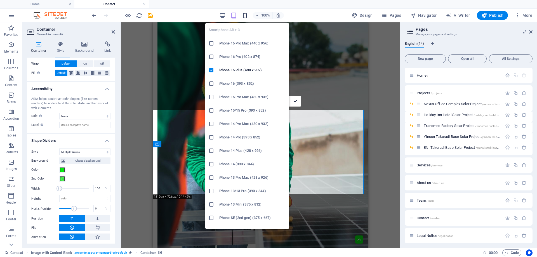
click at [0, 0] on icon "button" at bounding box center [0, 0] width 0 height 0
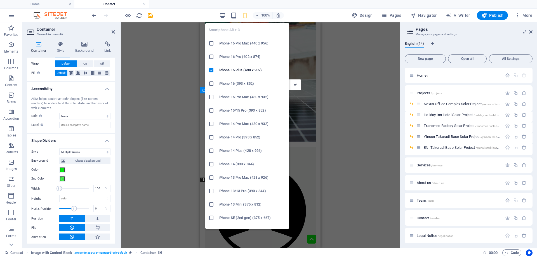
scroll to position [474, 0]
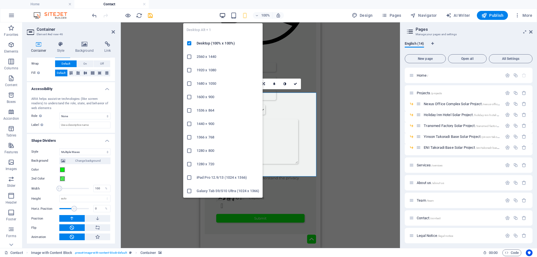
click at [0, 0] on icon "button" at bounding box center [0, 0] width 0 height 0
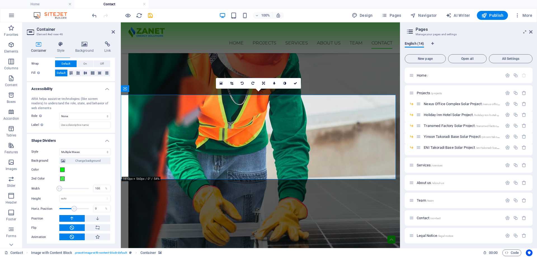
scroll to position [318, 0]
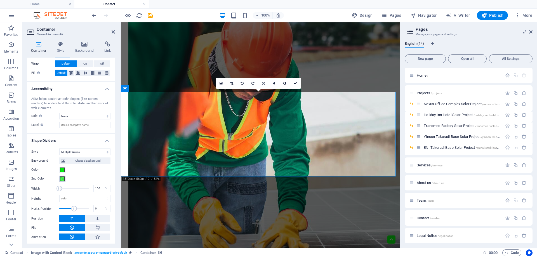
click at [62, 179] on span at bounding box center [62, 179] width 4 height 4
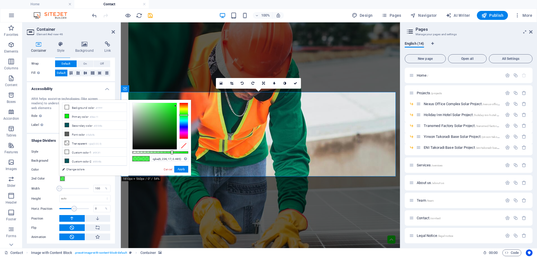
click at [159, 152] on div at bounding box center [160, 152] width 56 height 2
click at [163, 153] on div at bounding box center [160, 152] width 56 height 2
type input "rgba(6, 236, 17, 0.385)"
click at [154, 152] on div at bounding box center [160, 152] width 56 height 2
click at [180, 169] on button "Apply" at bounding box center [181, 169] width 14 height 7
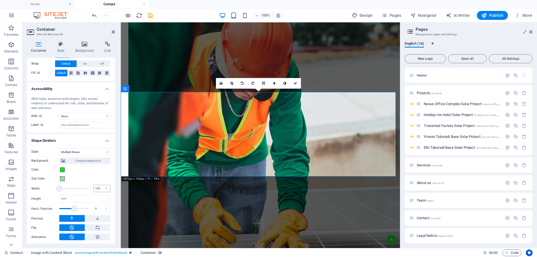
scroll to position [116, 0]
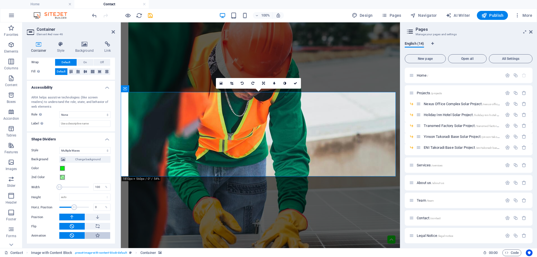
click at [98, 233] on icon at bounding box center [97, 235] width 5 height 7
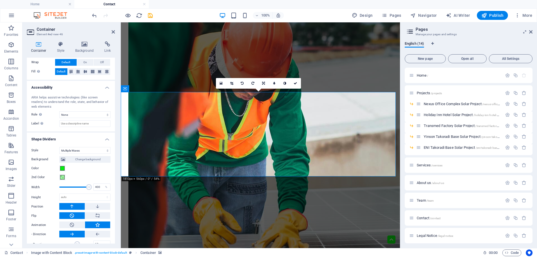
scroll to position [125, 0]
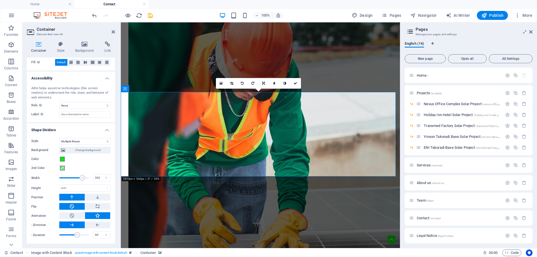
drag, startPoint x: 87, startPoint y: 179, endPoint x: 81, endPoint y: 180, distance: 5.8
click at [81, 180] on span at bounding box center [82, 178] width 6 height 6
drag, startPoint x: 81, startPoint y: 178, endPoint x: 71, endPoint y: 178, distance: 9.8
click at [71, 178] on span at bounding box center [72, 178] width 6 height 6
drag, startPoint x: 71, startPoint y: 178, endPoint x: 64, endPoint y: 178, distance: 7.3
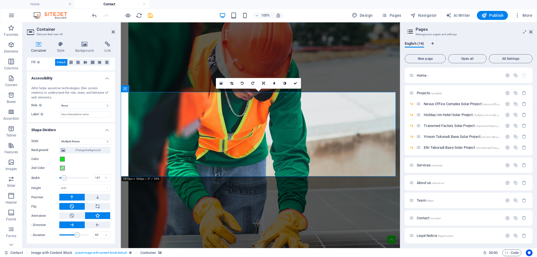
click at [64, 178] on span at bounding box center [64, 178] width 6 height 6
drag, startPoint x: 64, startPoint y: 178, endPoint x: 67, endPoint y: 177, distance: 3.6
click at [67, 177] on span at bounding box center [68, 178] width 6 height 6
type input "156"
drag, startPoint x: 67, startPoint y: 177, endPoint x: 65, endPoint y: 178, distance: 2.9
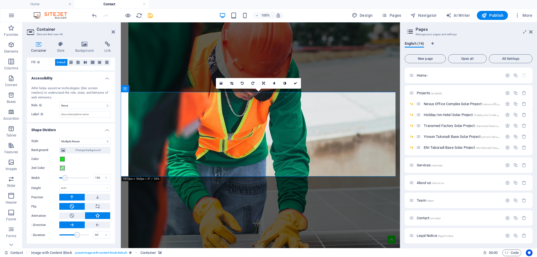
click at [65, 178] on span at bounding box center [65, 178] width 6 height 6
click at [0, 0] on icon "save" at bounding box center [0, 0] width 0 height 0
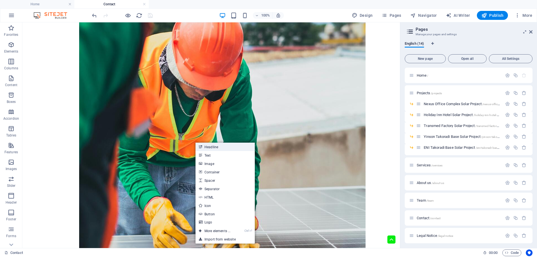
drag, startPoint x: 218, startPoint y: 147, endPoint x: 109, endPoint y: 111, distance: 114.8
click at [218, 147] on link "Headline" at bounding box center [225, 147] width 59 height 8
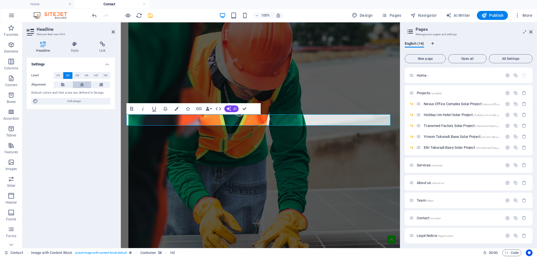
click at [81, 84] on icon at bounding box center [82, 84] width 4 height 7
click at [177, 105] on button "Colors" at bounding box center [176, 108] width 11 height 11
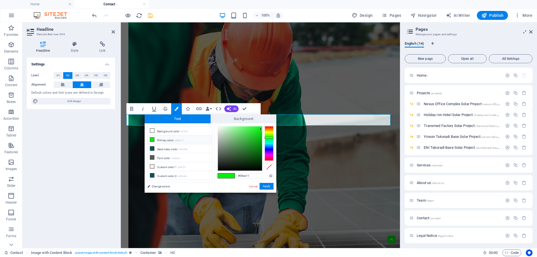
type input "#0a7d10"
click at [258, 149] on div at bounding box center [240, 148] width 44 height 44
click at [269, 187] on button "Apply" at bounding box center [267, 186] width 14 height 7
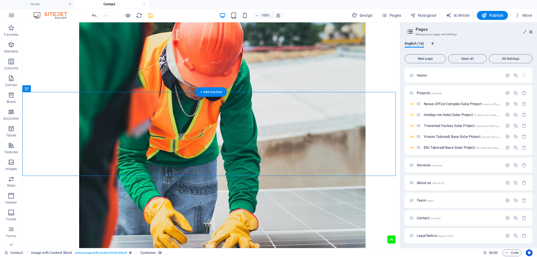
select select "px"
select select "multiple-waves"
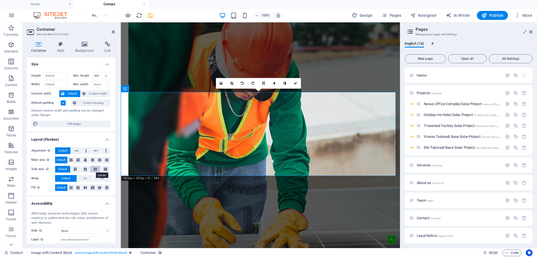
click at [92, 170] on icon at bounding box center [95, 169] width 7 height 3
click at [67, 170] on span "Default" at bounding box center [62, 169] width 9 height 7
click at [85, 187] on icon at bounding box center [85, 187] width 7 height 3
click at [149, 13] on icon "save" at bounding box center [150, 15] width 6 height 6
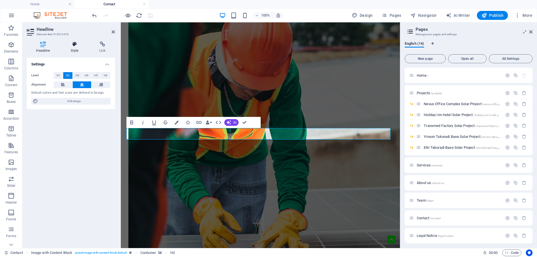
click at [74, 49] on h4 "Style" at bounding box center [76, 47] width 29 height 12
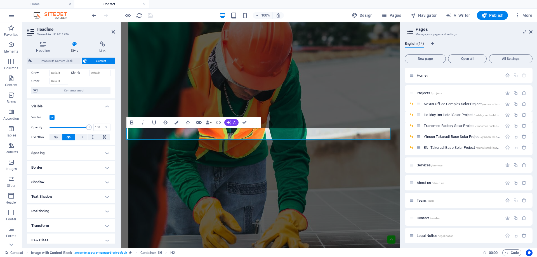
scroll to position [62, 0]
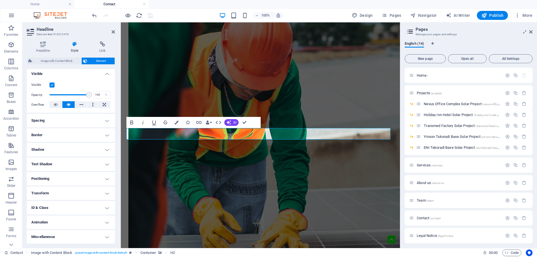
click at [66, 222] on h4 "Animation" at bounding box center [71, 222] width 88 height 13
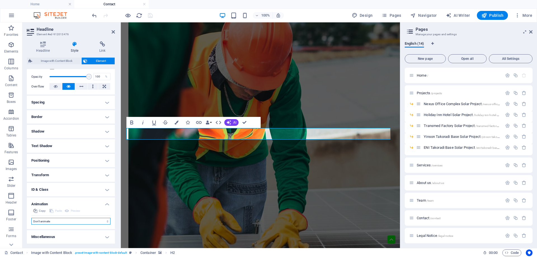
click at [56, 221] on select "Don't animate Show / Hide Slide up/down Zoom in/out Slide left to right Slide r…" at bounding box center [70, 221] width 79 height 7
select select "fade"
click at [31, 218] on select "Don't animate Show / Hide Slide up/down Zoom in/out Slide left to right Slide r…" at bounding box center [70, 221] width 79 height 7
select select "scroll"
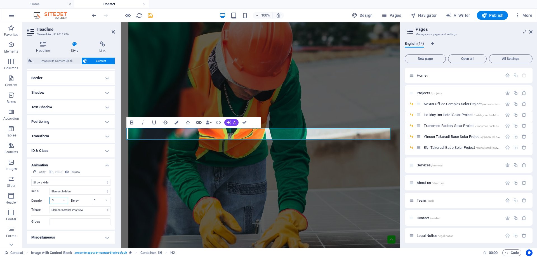
drag, startPoint x: 58, startPoint y: 241, endPoint x: 49, endPoint y: 243, distance: 9.3
click at [49, 243] on ul "Layout How this element expands within the layout (Flexbox). Size Default auto …" at bounding box center [71, 97] width 88 height 294
type input "2"
click at [151, 16] on icon "save" at bounding box center [150, 15] width 6 height 6
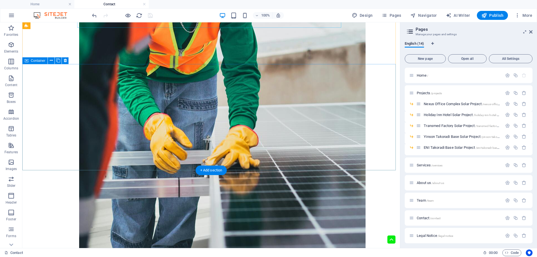
scroll to position [430, 0]
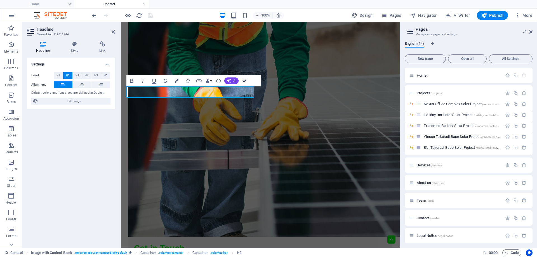
drag, startPoint x: 123, startPoint y: 52, endPoint x: 246, endPoint y: 79, distance: 126.0
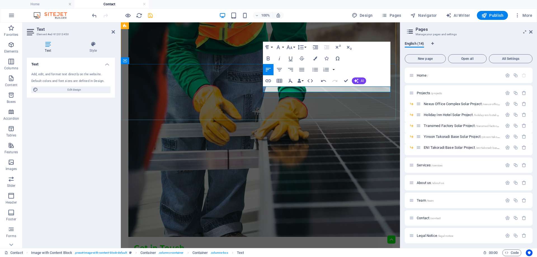
drag, startPoint x: 293, startPoint y: 94, endPoint x: 280, endPoint y: 97, distance: 13.6
drag, startPoint x: 309, startPoint y: 96, endPoint x: 260, endPoint y: 97, distance: 49.3
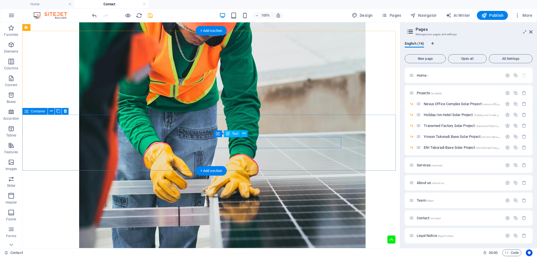
scroll to position [382, 0]
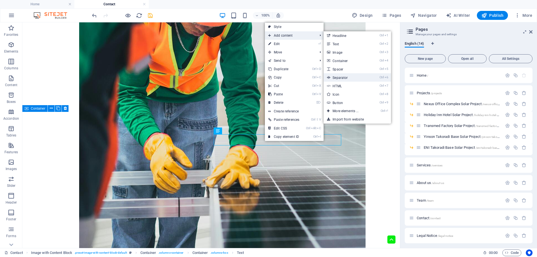
click at [344, 76] on link "Ctrl 6 Separator" at bounding box center [347, 77] width 46 height 8
select select "%"
select select "px"
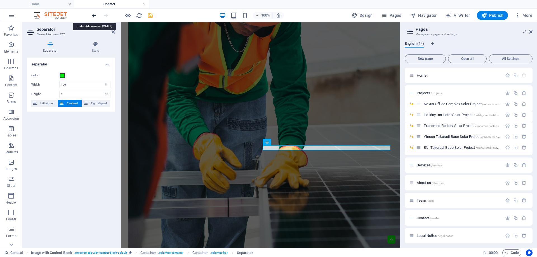
click at [0, 0] on icon "undo" at bounding box center [0, 0] width 0 height 0
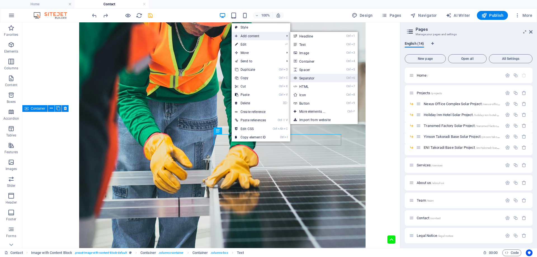
click at [311, 78] on link "Ctrl 6 Separator" at bounding box center [313, 78] width 46 height 8
select select "%"
select select "px"
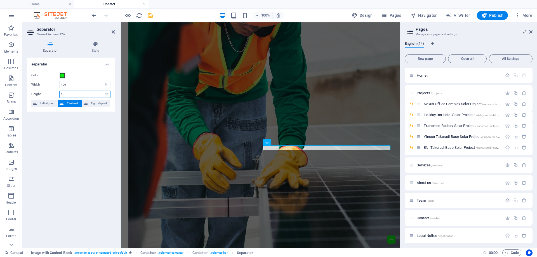
drag, startPoint x: 69, startPoint y: 94, endPoint x: 49, endPoint y: 99, distance: 20.6
click at [49, 99] on div "Color Width 100 px rem % vh vw Height 1 px rem vh vw Left aligned Centered Righ…" at bounding box center [71, 90] width 88 height 44
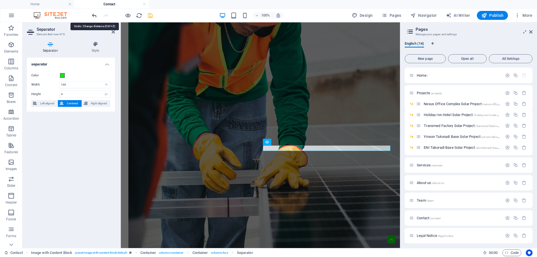
click at [0, 0] on icon "undo" at bounding box center [0, 0] width 0 height 0
type input "1"
click at [94, 46] on icon at bounding box center [95, 44] width 39 height 6
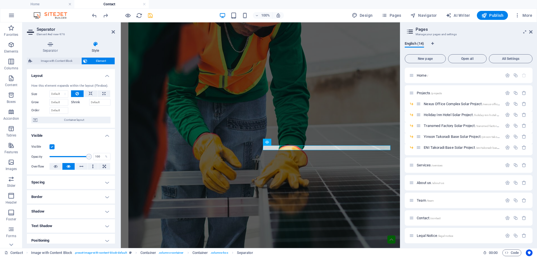
click at [71, 185] on h4 "Spacing" at bounding box center [71, 182] width 88 height 13
click at [89, 202] on button "Custom" at bounding box center [97, 203] width 28 height 7
click at [71, 213] on input "number" at bounding box center [74, 213] width 17 height 7
type input "01"
type input "0"
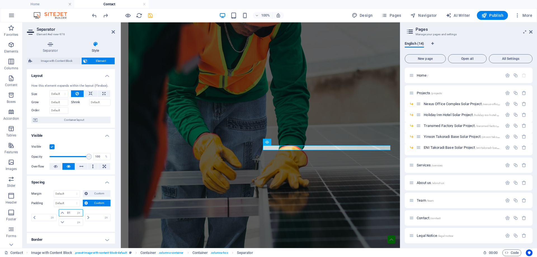
type input "1"
type input "0"
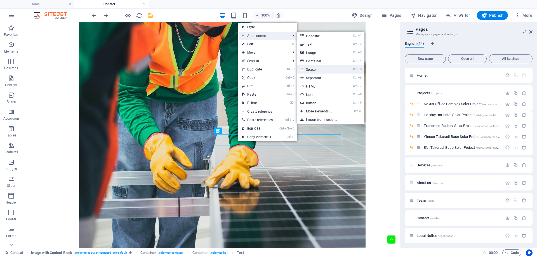
click at [319, 71] on link "Ctrl 5 Spacer" at bounding box center [320, 69] width 46 height 8
select select "px"
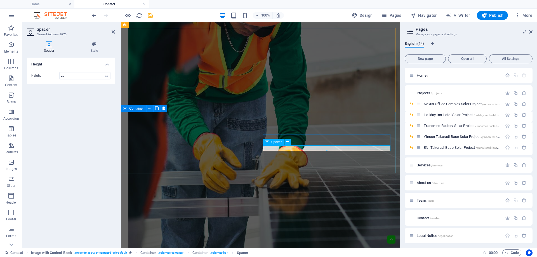
type input "20"
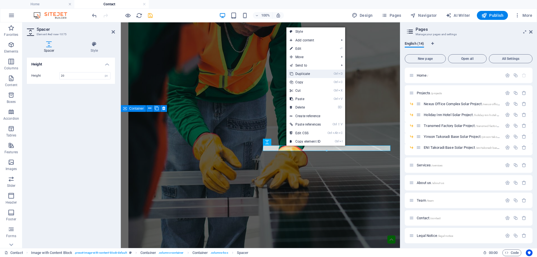
click at [305, 72] on link "Ctrl D Duplicate" at bounding box center [305, 74] width 38 height 8
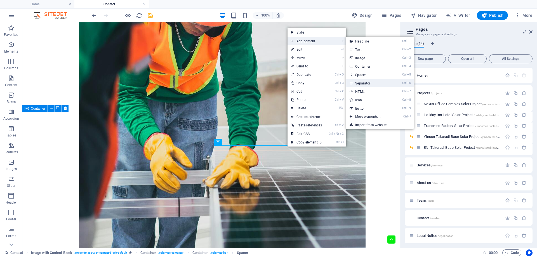
click at [365, 86] on link "Ctrl 6 Separator" at bounding box center [369, 83] width 46 height 8
select select "%"
select select "px"
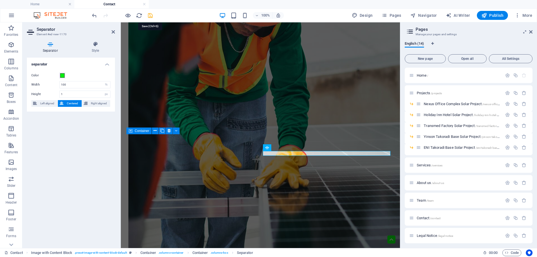
click at [150, 17] on icon "save" at bounding box center [150, 15] width 6 height 6
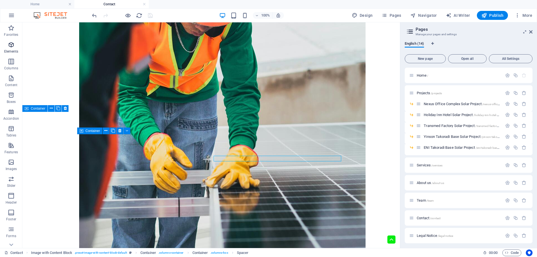
click at [0, 0] on span "Elements" at bounding box center [0, 0] width 0 height 0
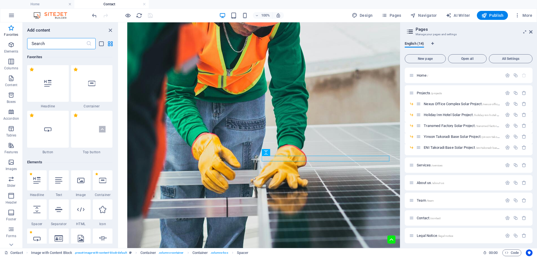
scroll to position [0, 0]
click at [46, 46] on input "text" at bounding box center [56, 43] width 59 height 11
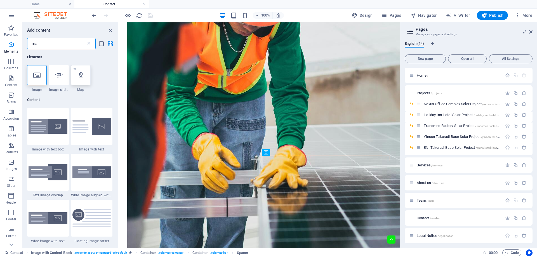
type input "ma"
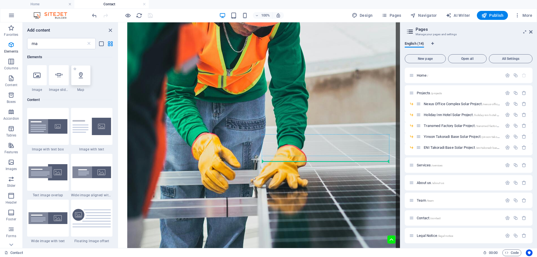
select select "1"
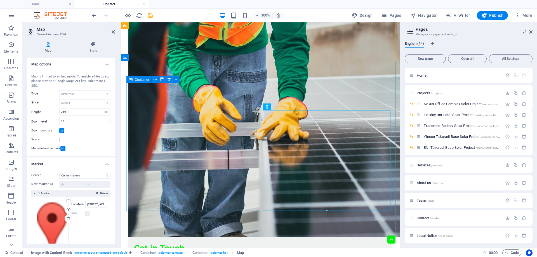
scroll to position [438, 0]
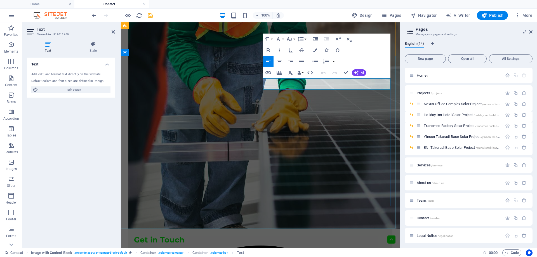
copy div "4494 North Palmer Road, Accra, Ghana"
select select "1"
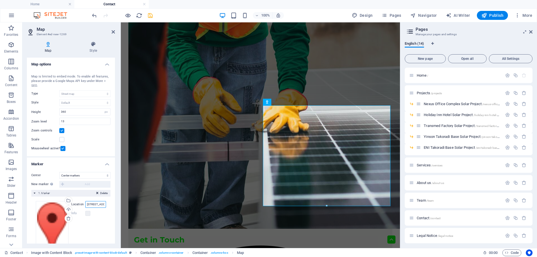
click at [99, 205] on input "4494 North Palmer Road, ,Accra Ghana 20889" at bounding box center [95, 204] width 21 height 7
paste input "Accra, Ghana"
type input "4494 North Palmer Road, Accra, Ghana"
click at [152, 17] on icon "save" at bounding box center [150, 15] width 6 height 6
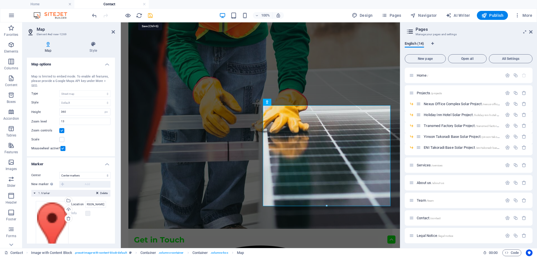
scroll to position [0, 0]
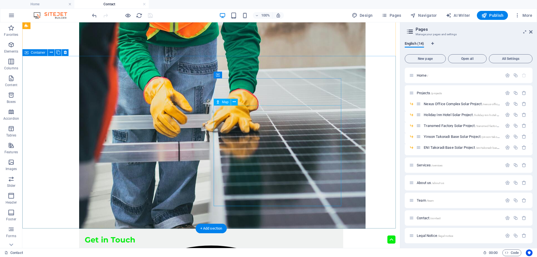
select select "1"
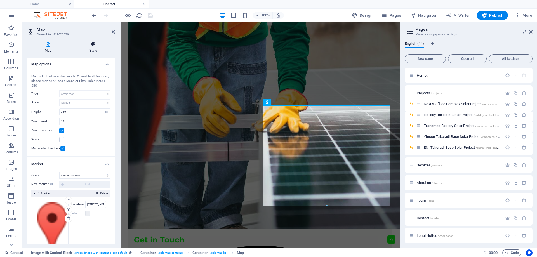
click at [92, 44] on icon at bounding box center [93, 44] width 43 height 6
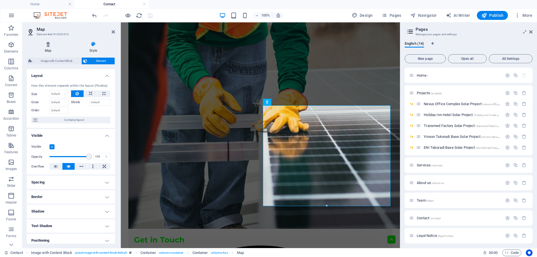
click at [47, 47] on icon at bounding box center [48, 44] width 43 height 6
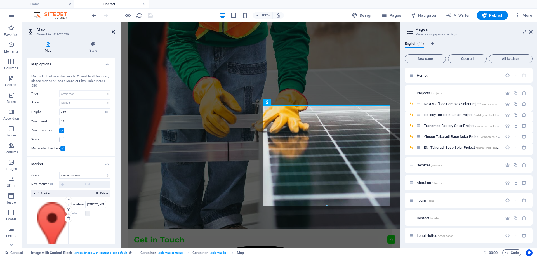
click at [114, 32] on icon at bounding box center [113, 32] width 3 height 4
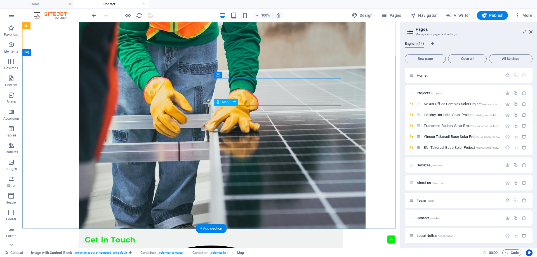
select select "1"
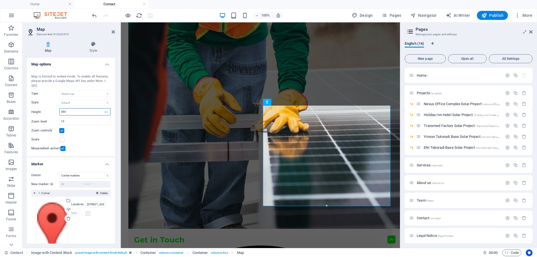
drag, startPoint x: 83, startPoint y: 112, endPoint x: 56, endPoint y: 116, distance: 26.5
click at [56, 116] on div "Height 360 px" at bounding box center [70, 111] width 79 height 7
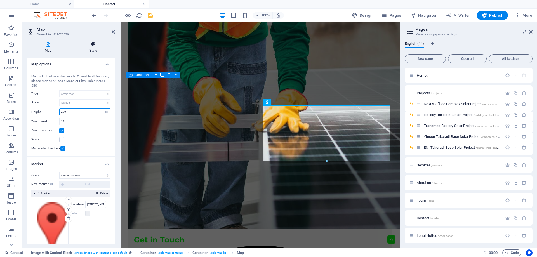
type input "200"
click at [90, 45] on icon at bounding box center [93, 44] width 43 height 6
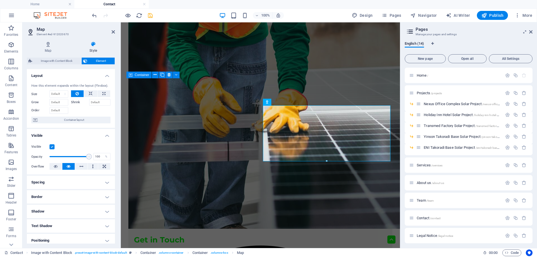
click at [70, 197] on h4 "Border" at bounding box center [71, 196] width 88 height 13
click at [71, 218] on select "Default px rem % vh vw Custom" at bounding box center [67, 218] width 25 height 7
select select "px"
click at [72, 215] on select "Default px rem % vh vw Custom" at bounding box center [67, 218] width 25 height 7
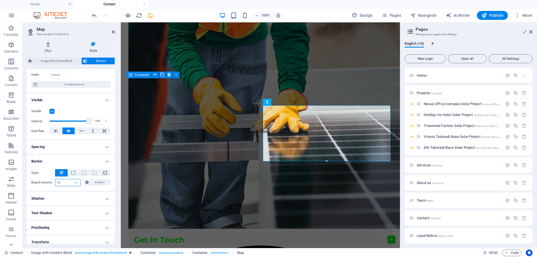
scroll to position [56, 0]
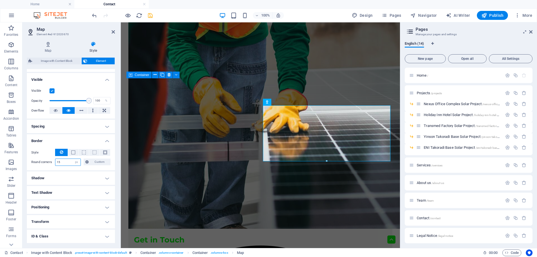
type input "15"
click at [67, 179] on h4 "Shadow" at bounding box center [71, 177] width 88 height 13
click at [73, 190] on button "Outside" at bounding box center [80, 189] width 21 height 7
type input "2"
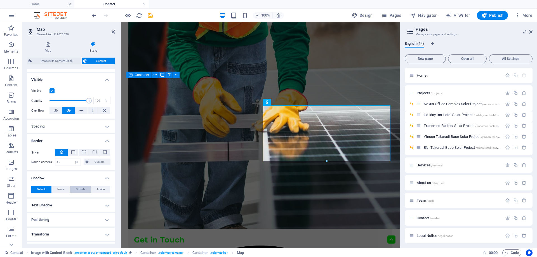
type input "4"
click at [52, 200] on span at bounding box center [52, 198] width 4 height 4
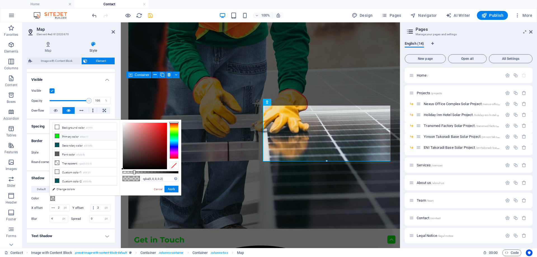
click at [65, 136] on li "Primary color #06ec11" at bounding box center [85, 136] width 64 height 9
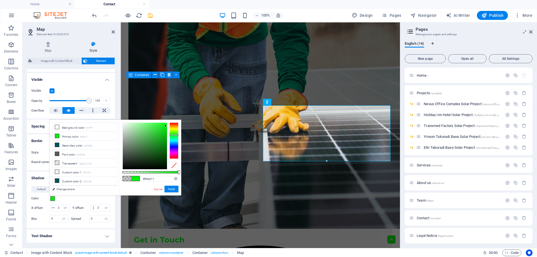
type input "rgba(6, 236, 17, 0.305)"
click at [140, 172] on div at bounding box center [151, 172] width 56 height 2
click at [167, 188] on button "Apply" at bounding box center [171, 189] width 14 height 7
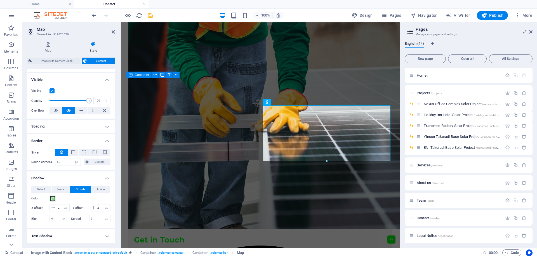
click at [150, 18] on icon "save" at bounding box center [150, 15] width 6 height 6
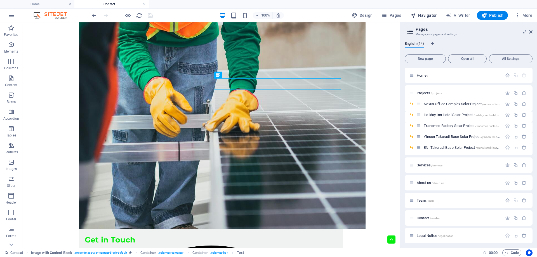
click at [0, 0] on span "Navigator" at bounding box center [0, 0] width 0 height 0
select select "14016267-en"
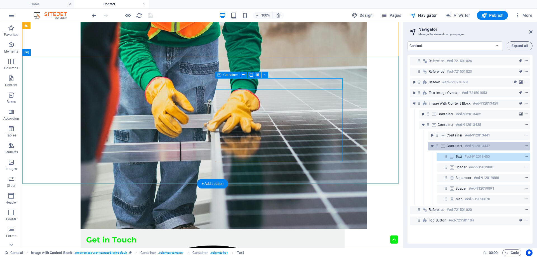
click at [463, 147] on div "Container #ed-912013447" at bounding box center [475, 146] width 56 height 7
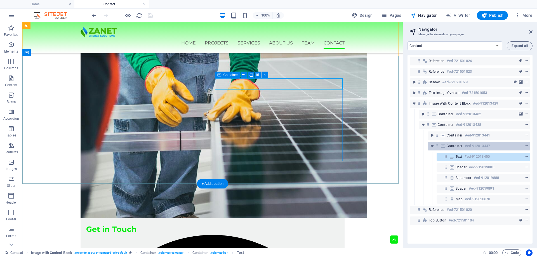
scroll to position [423, 0]
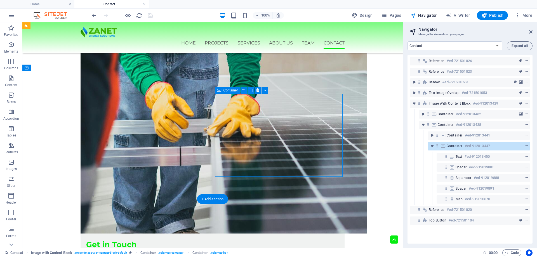
click at [463, 147] on div "Container #ed-912013447" at bounding box center [475, 146] width 56 height 7
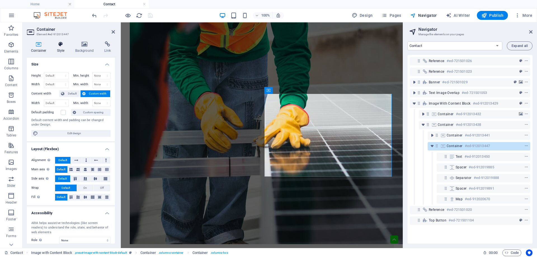
click at [57, 50] on h4 "Style" at bounding box center [62, 47] width 18 height 12
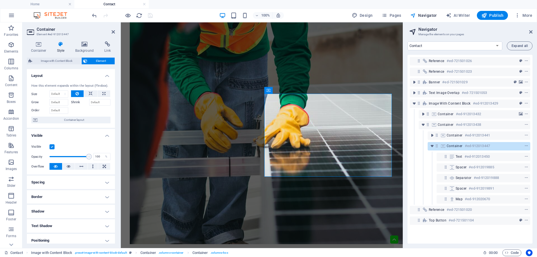
click at [77, 183] on h4 "Spacing" at bounding box center [71, 182] width 88 height 13
click at [88, 201] on button "Custom" at bounding box center [97, 203] width 28 height 7
click at [94, 217] on input "number" at bounding box center [100, 217] width 19 height 7
click at [73, 203] on select "Default px rem % vh vw Custom" at bounding box center [67, 203] width 26 height 7
select select "px"
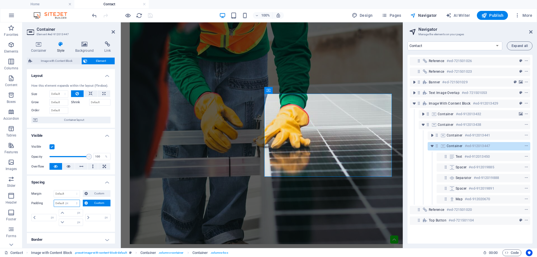
click at [71, 200] on select "Default px rem % vh vw Custom" at bounding box center [67, 203] width 26 height 7
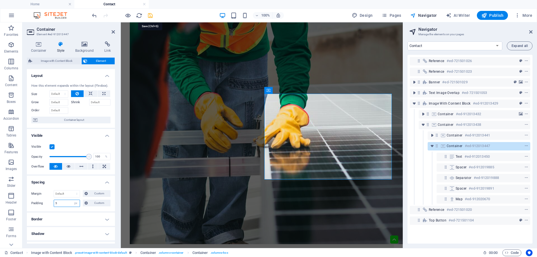
type input "5"
click at [150, 15] on icon "save" at bounding box center [150, 15] width 6 height 6
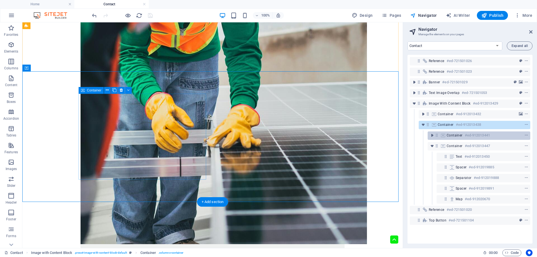
click at [446, 134] on div "Container #ed-912013441" at bounding box center [479, 135] width 103 height 8
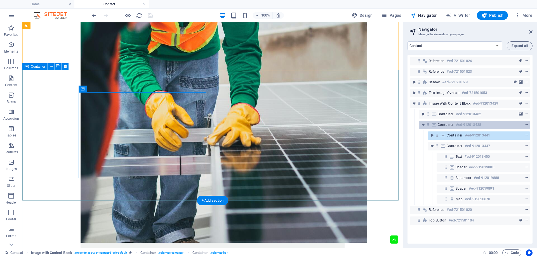
click at [447, 125] on span "Container" at bounding box center [446, 125] width 16 height 4
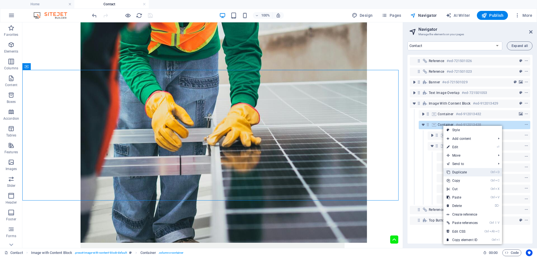
click at [460, 172] on link "Ctrl D Duplicate" at bounding box center [462, 172] width 38 height 8
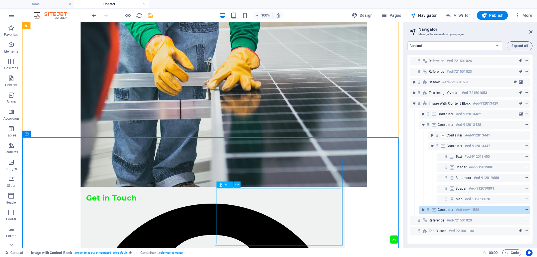
scroll to position [536, 0]
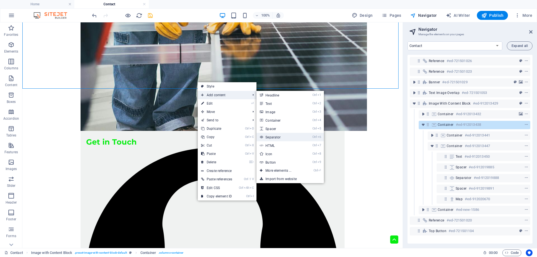
click at [279, 137] on link "Ctrl 6 Separator" at bounding box center [280, 137] width 46 height 8
select select "%"
select select "px"
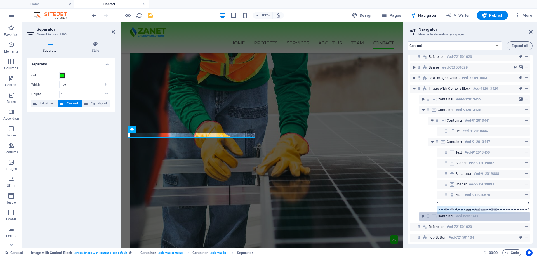
scroll to position [16, 0]
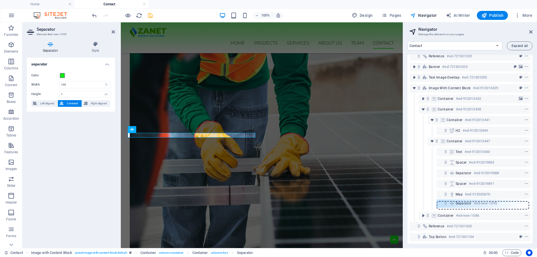
drag, startPoint x: 445, startPoint y: 146, endPoint x: 445, endPoint y: 205, distance: 58.8
click at [445, 205] on div "Reference #ed-721501026 Reference #ed-721501023 Banner #ed-721501029 Text image…" at bounding box center [470, 149] width 125 height 189
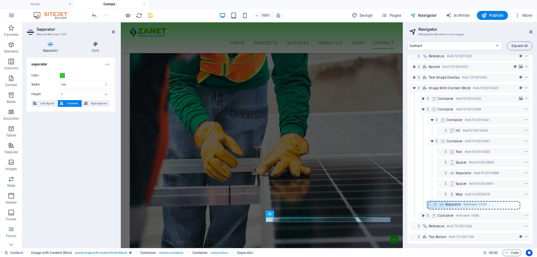
drag, startPoint x: 447, startPoint y: 206, endPoint x: 434, endPoint y: 206, distance: 12.3
click at [434, 206] on div "Reference #ed-721501026 Reference #ed-721501023 Banner #ed-721501029 Text image…" at bounding box center [470, 149] width 125 height 189
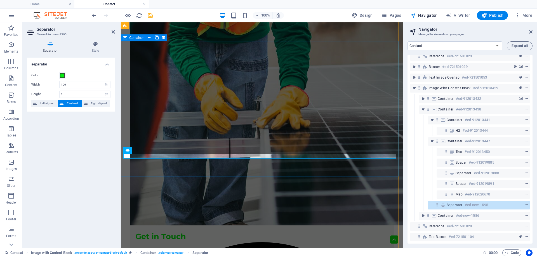
scroll to position [467, 0]
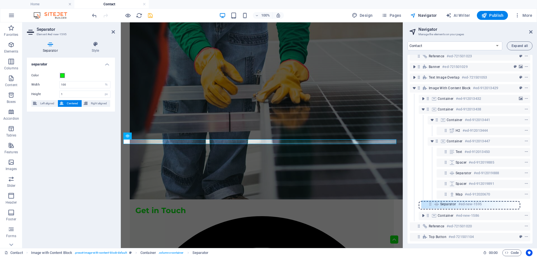
drag, startPoint x: 436, startPoint y: 205, endPoint x: 426, endPoint y: 205, distance: 9.5
click at [426, 205] on div "Reference #ed-721501026 Reference #ed-721501023 Banner #ed-721501029 Text image…" at bounding box center [470, 149] width 125 height 189
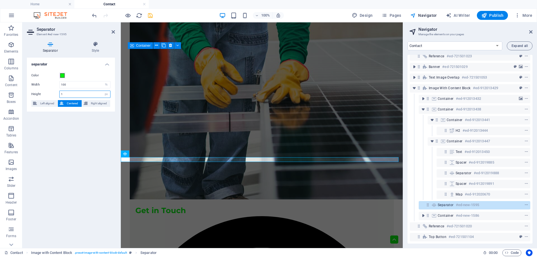
drag, startPoint x: 68, startPoint y: 93, endPoint x: 51, endPoint y: 97, distance: 17.6
click at [51, 97] on div "Height 1 px rem vh vw" at bounding box center [70, 94] width 79 height 7
type input "3"
click at [148, 17] on icon "save" at bounding box center [150, 15] width 6 height 6
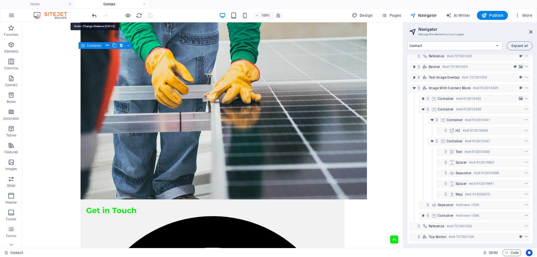
click at [0, 0] on icon "undo" at bounding box center [0, 0] width 0 height 0
click at [0, 0] on icon "redo" at bounding box center [0, 0] width 0 height 0
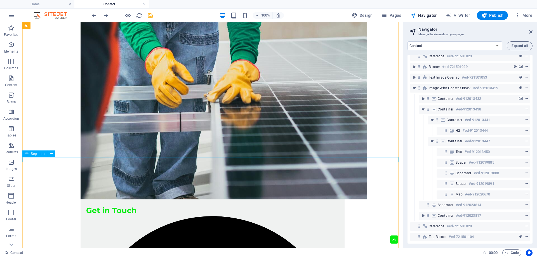
select select "%"
select select "px"
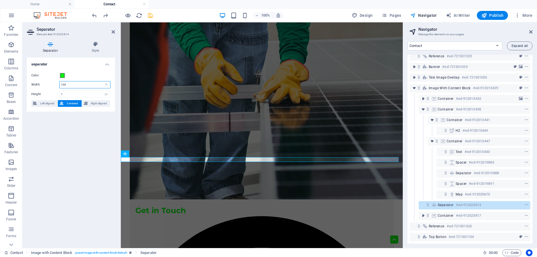
drag, startPoint x: 79, startPoint y: 86, endPoint x: 55, endPoint y: 90, distance: 24.3
click at [55, 90] on div "Color Width 100 px rem % vh vw Height 1 px rem vh vw Left aligned Centered Righ…" at bounding box center [71, 90] width 88 height 44
type input "80"
click at [148, 15] on icon "save" at bounding box center [150, 15] width 6 height 6
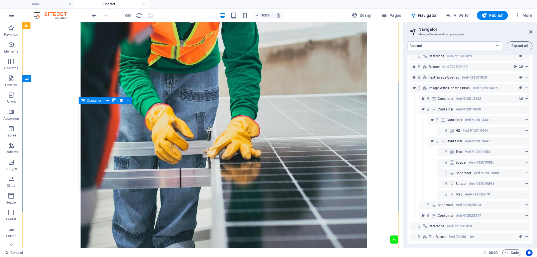
scroll to position [495, 0]
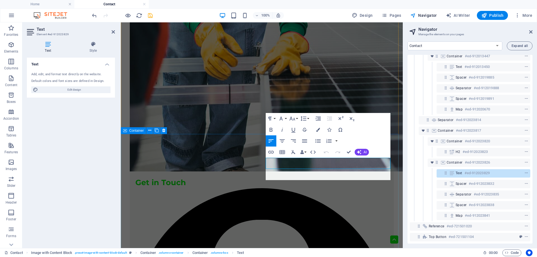
scroll to position [112, 2]
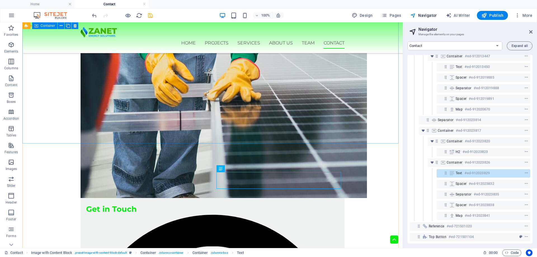
scroll to position [440, 0]
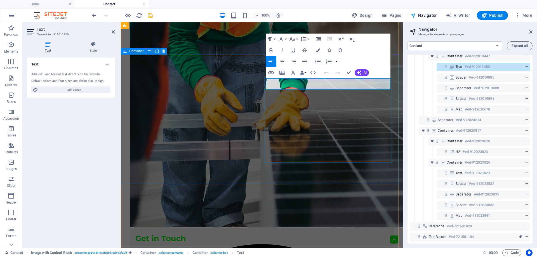
drag, startPoint x: 299, startPoint y: 86, endPoint x: 266, endPoint y: 87, distance: 32.5
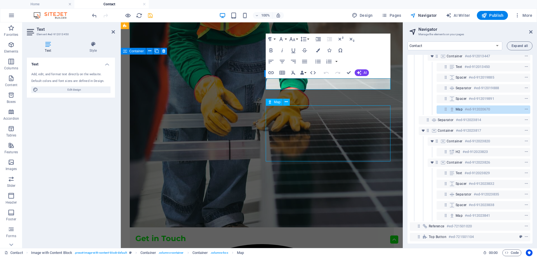
select select "px"
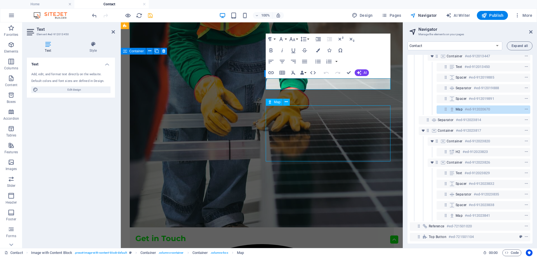
select select "px"
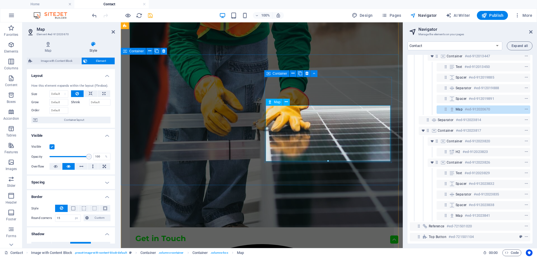
click at [46, 46] on icon at bounding box center [48, 44] width 43 height 6
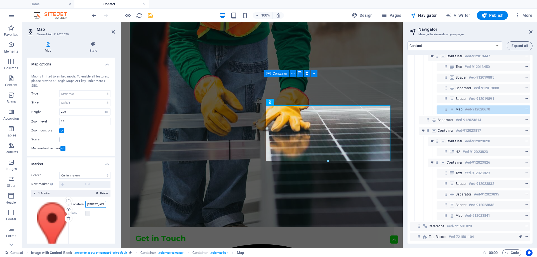
click at [88, 202] on input "4494 North Palmer Road, Accra, Ghana" at bounding box center [95, 204] width 21 height 7
paste input "Dansoman"
type input "4494 North Palmer Road, Dansoman"
click at [150, 15] on icon "save" at bounding box center [150, 15] width 6 height 6
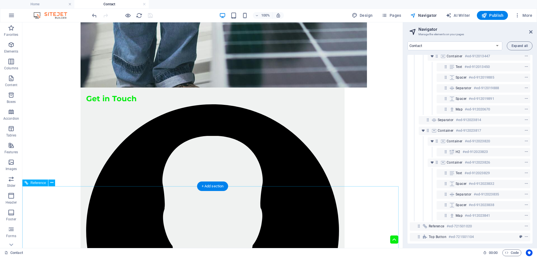
scroll to position [598, 0]
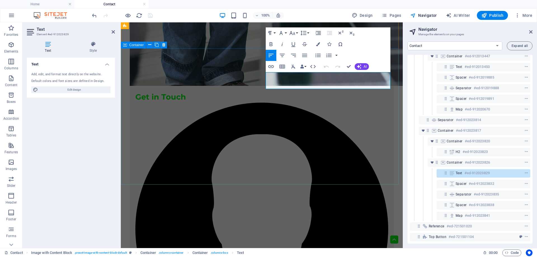
copy div "4th Floor, Atlantic Towers, Meridian Road, Community 1, Tema"
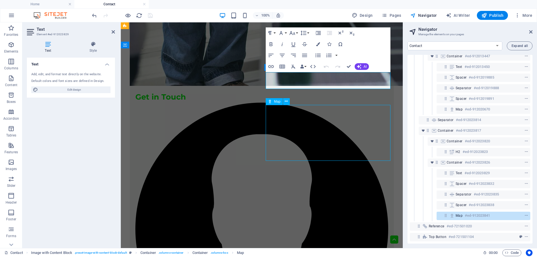
select select "1"
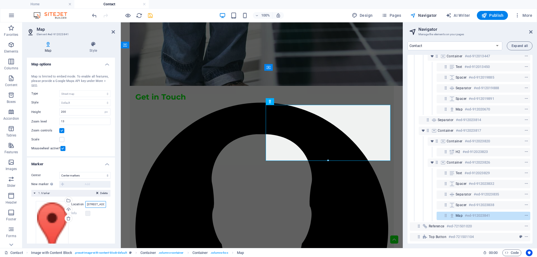
click at [97, 205] on input "4494 North Palmer Road, Accra, Ghana" at bounding box center [95, 204] width 21 height 7
paste input "th Floor, Atlantic Towers, Meridian Road, Community 1, Tem"
click at [97, 206] on input "4th Floor, Atlantic Towers, Meridian Road, Community 1, Tema" at bounding box center [95, 204] width 21 height 7
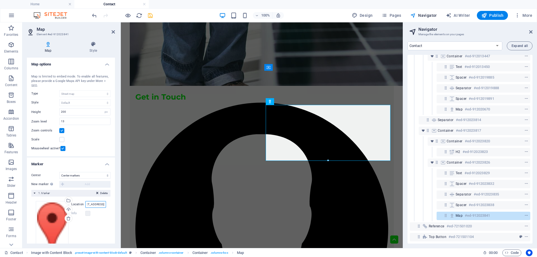
type input "4th Floor, Atlantic Towers, Meridian Road, Community 1, Tema"
paste input "JXMW+Q3X Tema"
type input "JXMW+Q3X Tema"
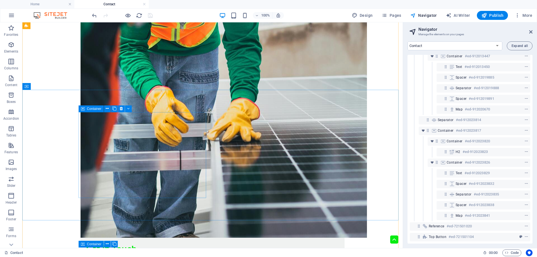
scroll to position [458, 0]
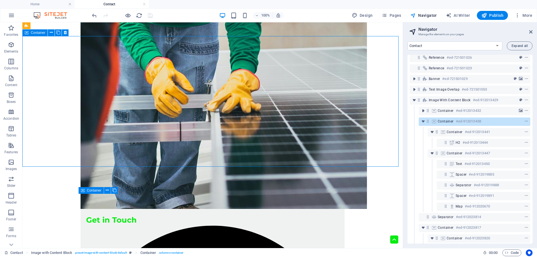
scroll to position [0, 0]
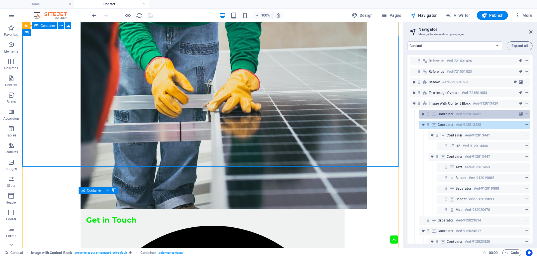
click at [440, 113] on span "Container" at bounding box center [446, 114] width 16 height 4
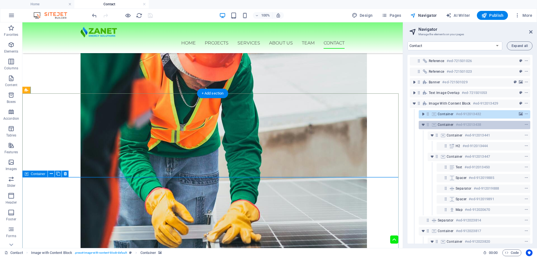
click at [441, 124] on span "Container" at bounding box center [446, 125] width 16 height 4
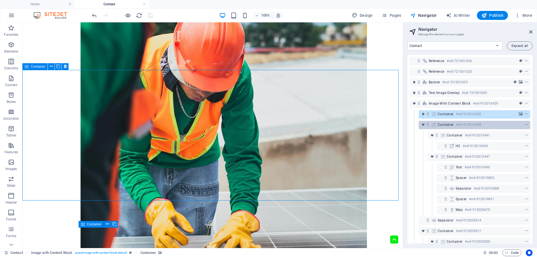
scroll to position [424, 0]
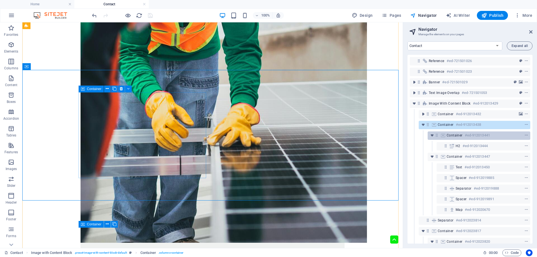
click at [442, 135] on icon at bounding box center [443, 135] width 6 height 4
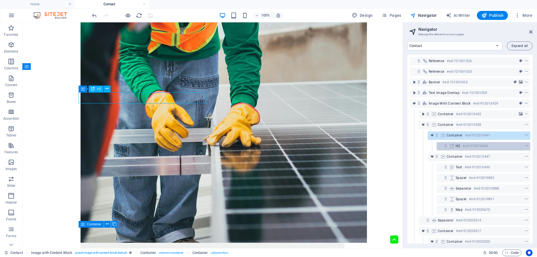
click at [445, 146] on icon at bounding box center [445, 146] width 5 height 5
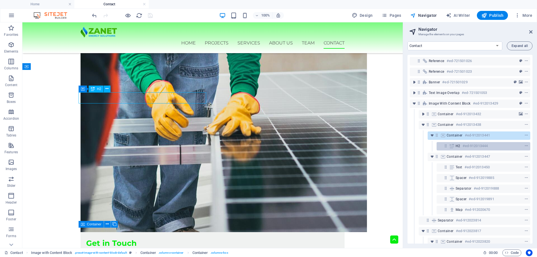
scroll to position [387, 0]
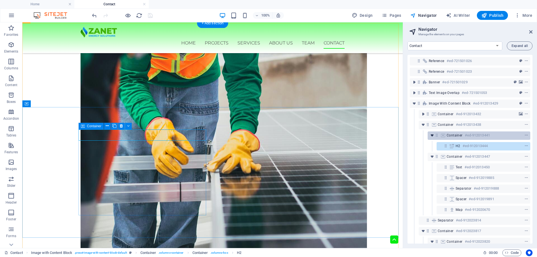
click at [431, 137] on icon "toggle-expand" at bounding box center [432, 136] width 6 height 6
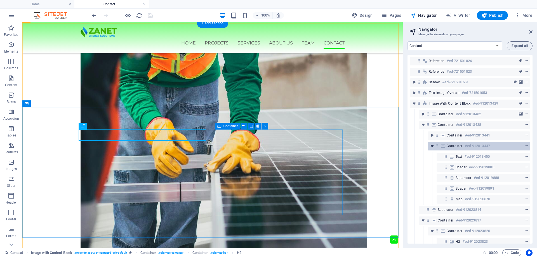
click at [432, 145] on icon "toggle-expand" at bounding box center [432, 146] width 6 height 6
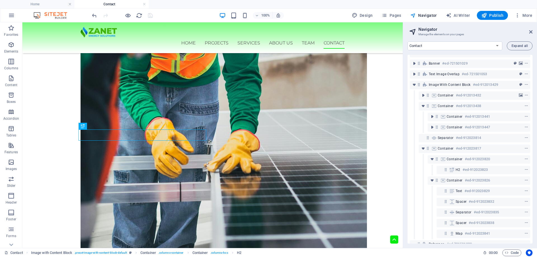
scroll to position [28, 0]
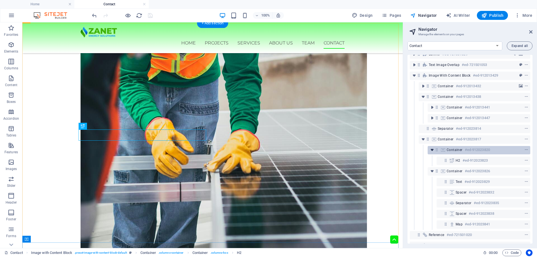
click at [433, 152] on icon "toggle-expand" at bounding box center [432, 150] width 6 height 6
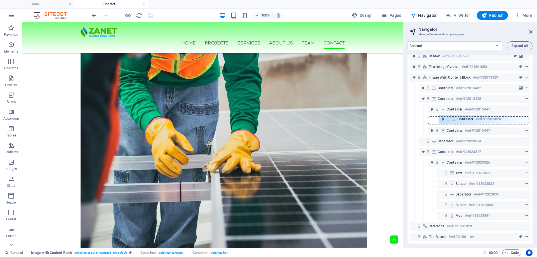
drag, startPoint x: 436, startPoint y: 151, endPoint x: 446, endPoint y: 119, distance: 33.9
click at [446, 119] on div "Reference #ed-721501026 Reference #ed-721501023 Banner #ed-721501029 Text image…" at bounding box center [470, 149] width 125 height 189
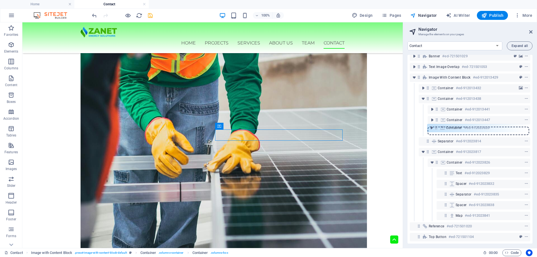
drag, startPoint x: 438, startPoint y: 120, endPoint x: 437, endPoint y: 132, distance: 12.1
click at [437, 132] on div "Reference #ed-721501026 Reference #ed-721501023 Banner #ed-721501029 Text image…" at bounding box center [470, 149] width 125 height 189
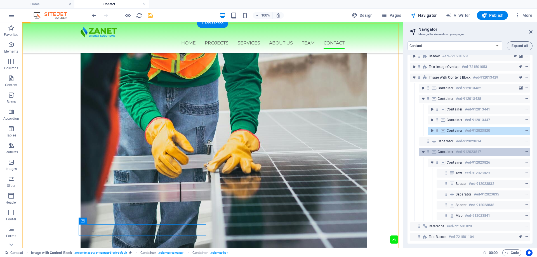
scroll to position [30, 0]
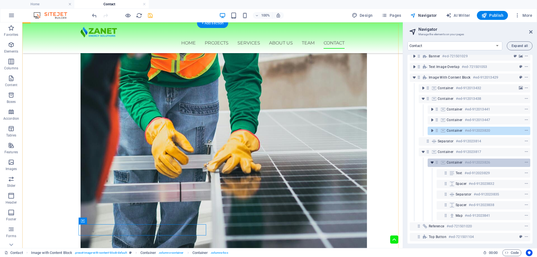
click at [431, 160] on icon "toggle-expand" at bounding box center [432, 163] width 6 height 6
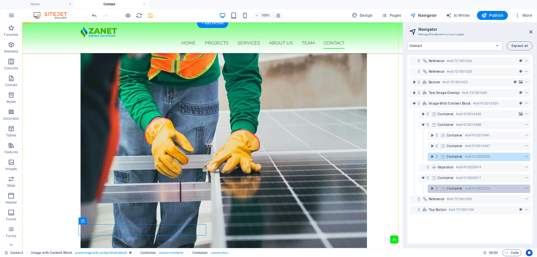
click at [445, 188] on icon at bounding box center [443, 188] width 6 height 4
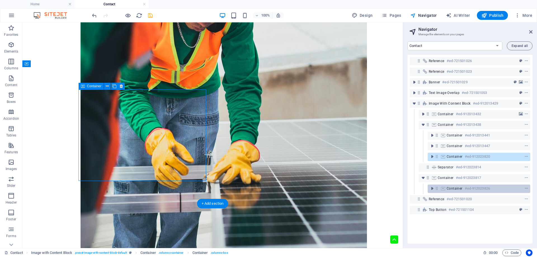
scroll to position [582, 0]
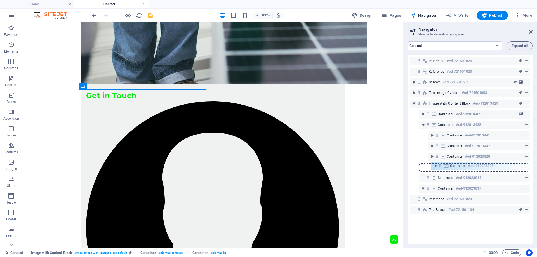
drag, startPoint x: 437, startPoint y: 189, endPoint x: 440, endPoint y: 164, distance: 24.5
click at [440, 164] on div "Reference #ed-721501026 Reference #ed-721501023 Banner #ed-721501029 Text image…" at bounding box center [470, 149] width 125 height 189
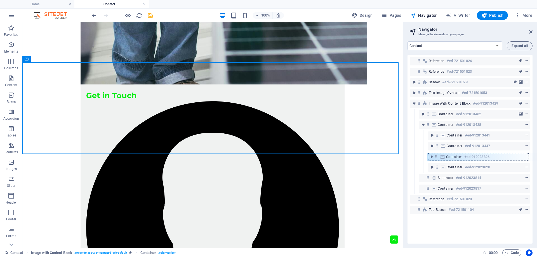
drag, startPoint x: 428, startPoint y: 168, endPoint x: 437, endPoint y: 156, distance: 15.2
click at [437, 156] on div "Reference #ed-721501026 Reference #ed-721501023 Banner #ed-721501029 Text image…" at bounding box center [470, 149] width 125 height 189
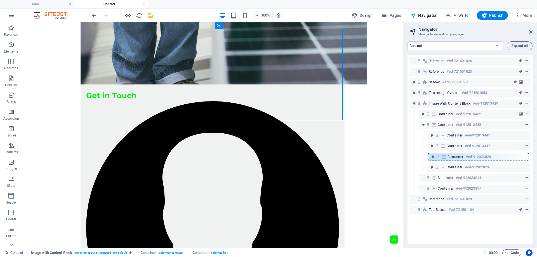
drag, startPoint x: 436, startPoint y: 167, endPoint x: 436, endPoint y: 155, distance: 12.0
click at [436, 155] on div "Reference #ed-721501026 Reference #ed-721501023 Banner #ed-721501029 Text image…" at bounding box center [470, 149] width 125 height 189
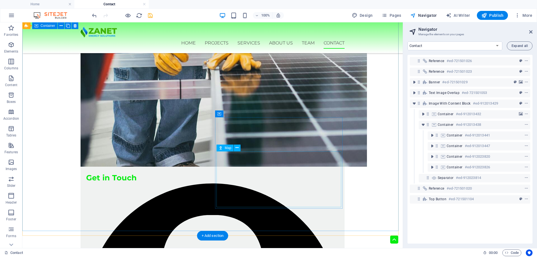
scroll to position [478, 0]
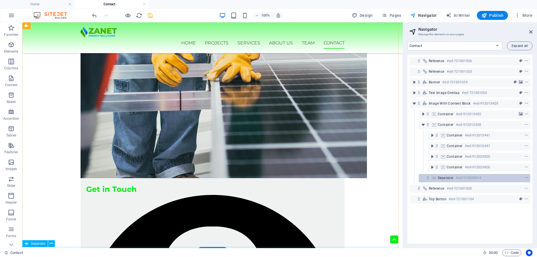
click at [443, 178] on span "Separator" at bounding box center [446, 178] width 16 height 4
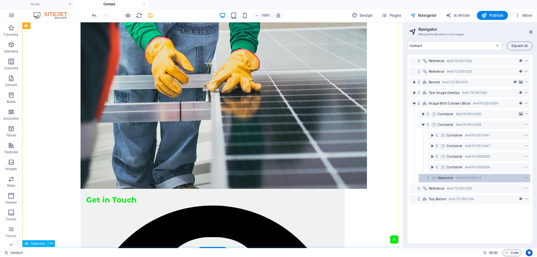
scroll to position [562, 0]
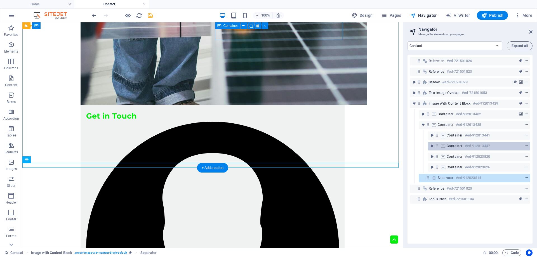
click at [455, 147] on span "Container" at bounding box center [455, 146] width 16 height 4
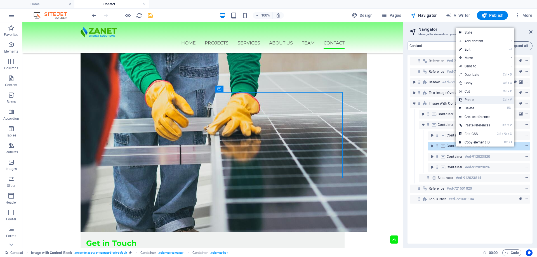
click at [468, 99] on link "Ctrl V Paste" at bounding box center [475, 100] width 38 height 8
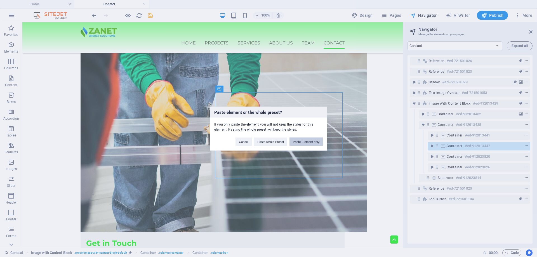
click at [301, 141] on button "Paste Element only" at bounding box center [306, 141] width 33 height 8
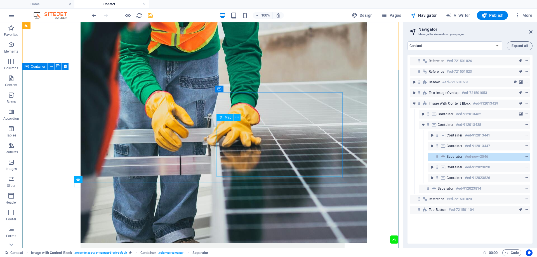
scroll to position [480, 0]
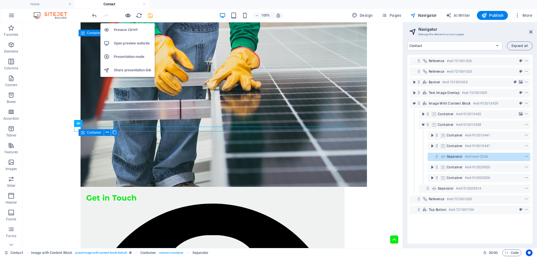
click at [129, 15] on icon "button" at bounding box center [128, 15] width 6 height 6
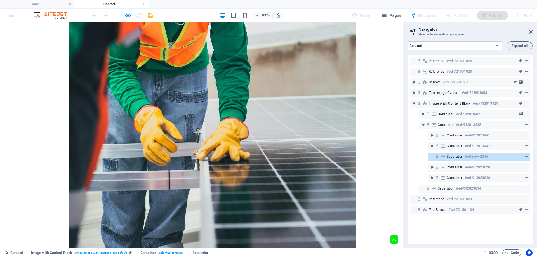
scroll to position [483, 0]
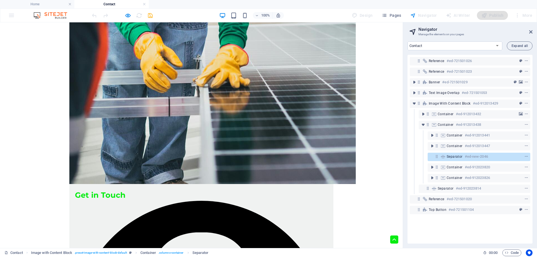
click at [455, 157] on span "Separator" at bounding box center [455, 156] width 16 height 4
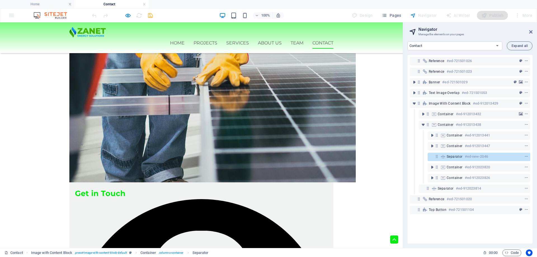
click at [455, 157] on span "Separator" at bounding box center [455, 156] width 16 height 4
click at [450, 157] on span "Separator" at bounding box center [455, 156] width 16 height 4
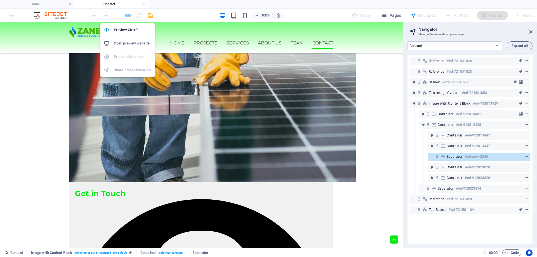
click at [127, 16] on icon "button" at bounding box center [128, 15] width 6 height 6
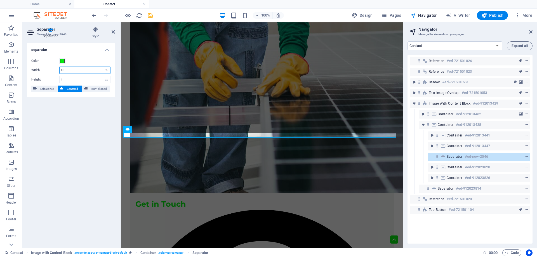
drag, startPoint x: 28, startPoint y: 77, endPoint x: 23, endPoint y: 77, distance: 4.2
click at [23, 77] on div "Separator Style separator Color Width 80 px rem % vh vw Height 1 px rem vh vw L…" at bounding box center [70, 135] width 97 height 226
type input "100"
click at [150, 17] on icon "save" at bounding box center [150, 15] width 6 height 6
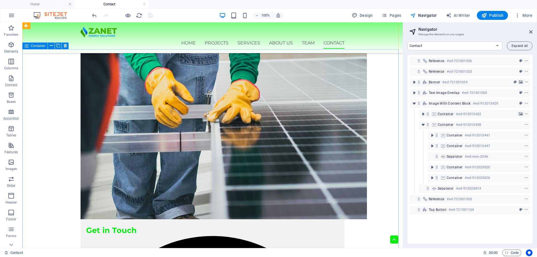
scroll to position [427, 0]
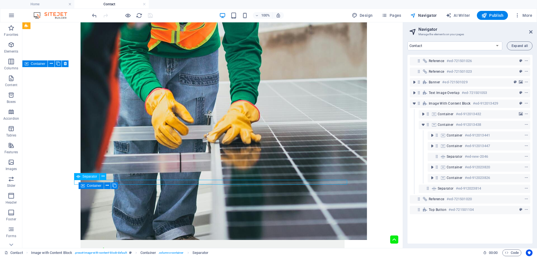
select select "%"
select select "px"
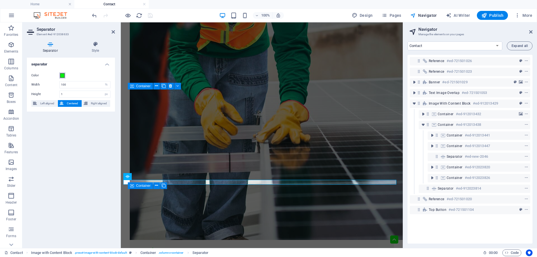
click at [62, 76] on span at bounding box center [62, 75] width 4 height 4
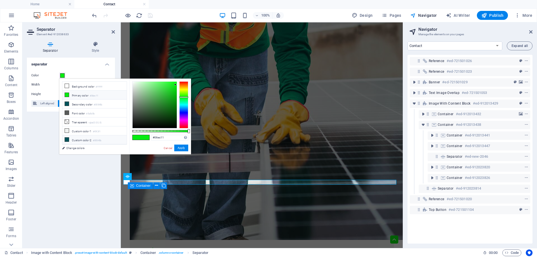
click at [75, 137] on li "Custom color 2 #00545b" at bounding box center [94, 139] width 64 height 9
type input "#00545b"
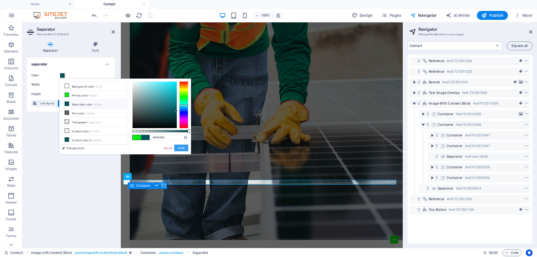
click at [184, 146] on button "Apply" at bounding box center [181, 148] width 14 height 7
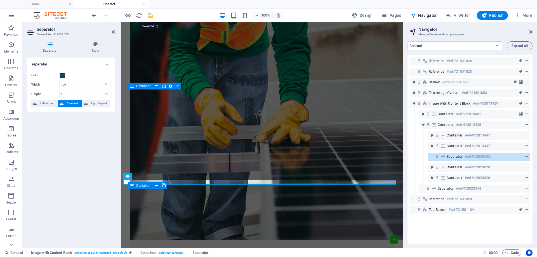
click at [150, 13] on icon "save" at bounding box center [150, 15] width 6 height 6
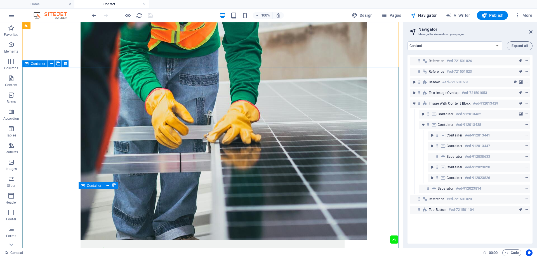
scroll to position [455, 0]
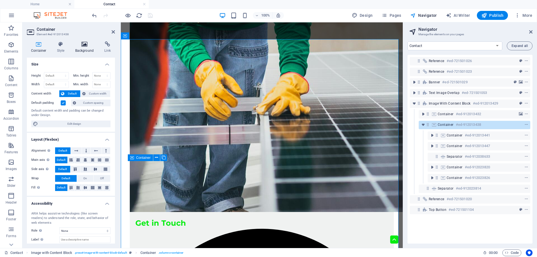
click at [85, 46] on icon at bounding box center [84, 44] width 27 height 6
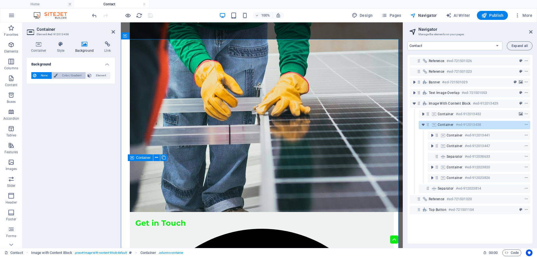
click at [72, 75] on span "Color / Gradient" at bounding box center [71, 75] width 25 height 7
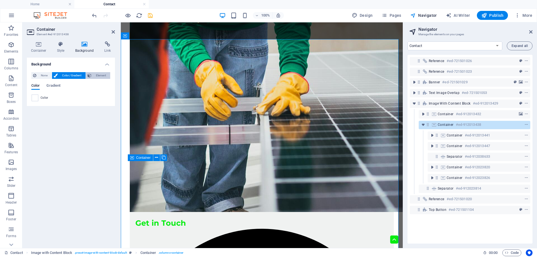
click at [96, 75] on span "Element" at bounding box center [100, 75] width 15 height 7
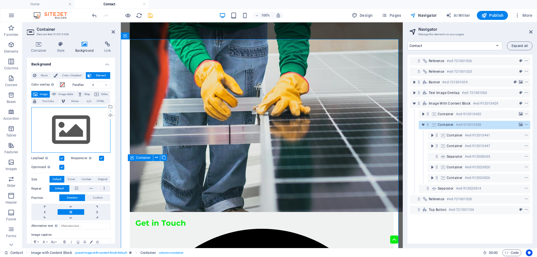
click at [75, 130] on div "Drag files here, click to choose files or select files from Files or our free s…" at bounding box center [70, 130] width 79 height 46
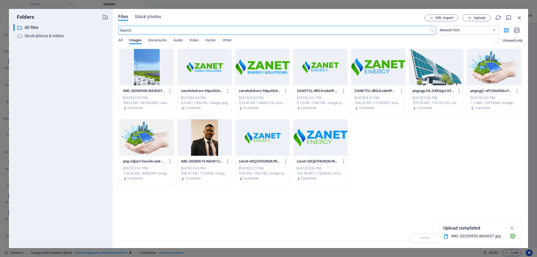
scroll to position [341, 0]
click at [425, 72] on div at bounding box center [436, 67] width 54 height 36
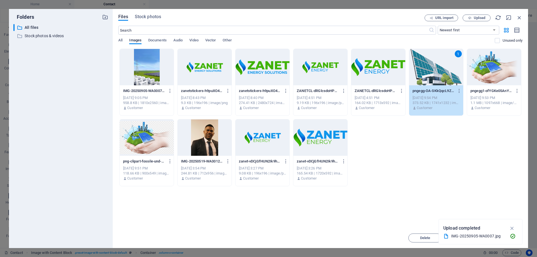
click at [425, 72] on div "1" at bounding box center [436, 67] width 54 height 36
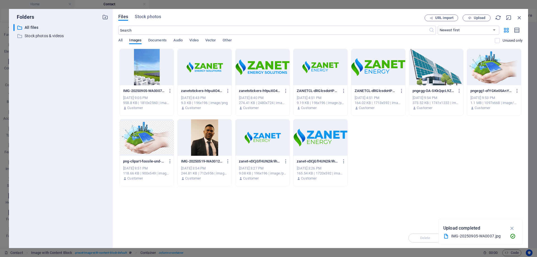
click at [425, 72] on div at bounding box center [436, 67] width 54 height 36
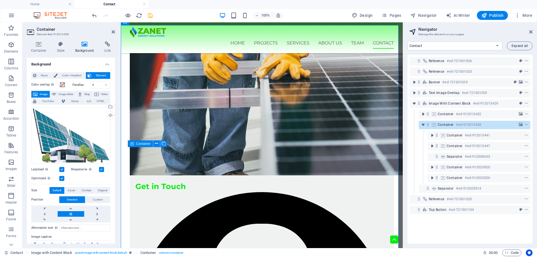
scroll to position [397, 0]
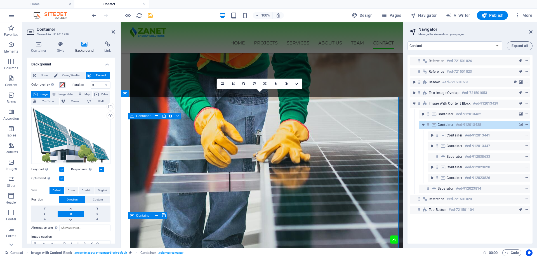
click at [62, 84] on span at bounding box center [62, 85] width 4 height 4
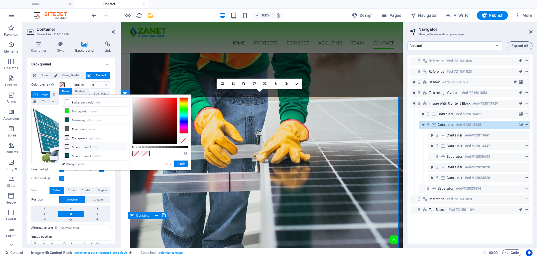
click at [81, 146] on li "Custom color 1 #f0f2f1" at bounding box center [94, 146] width 64 height 9
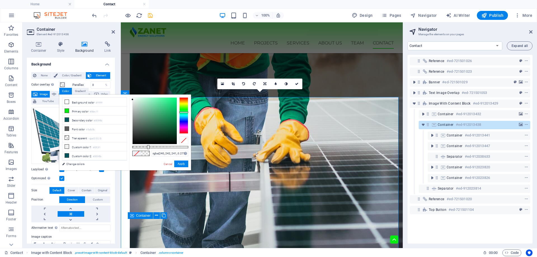
click at [148, 146] on div at bounding box center [160, 147] width 56 height 2
click at [177, 148] on div at bounding box center [160, 147] width 56 height 2
type input "rgba(240, 242, 241, 0.91)"
click at [183, 146] on div at bounding box center [160, 147] width 56 height 2
drag, startPoint x: 180, startPoint y: 163, endPoint x: 30, endPoint y: 65, distance: 178.5
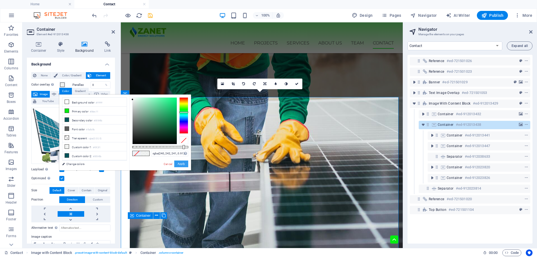
click at [180, 163] on button "Apply" at bounding box center [181, 164] width 14 height 7
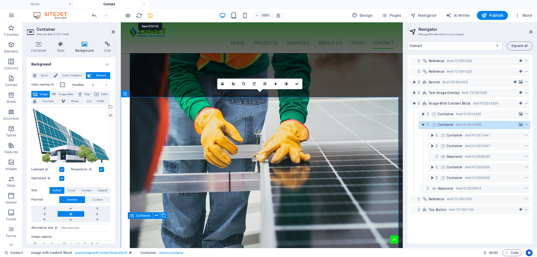
click at [149, 14] on icon "save" at bounding box center [150, 15] width 6 height 6
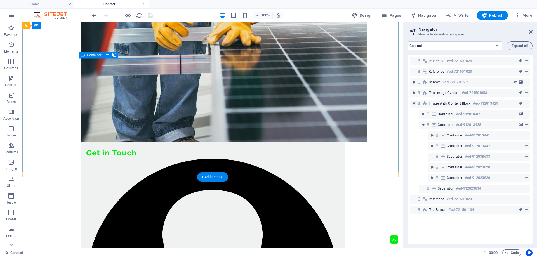
scroll to position [565, 0]
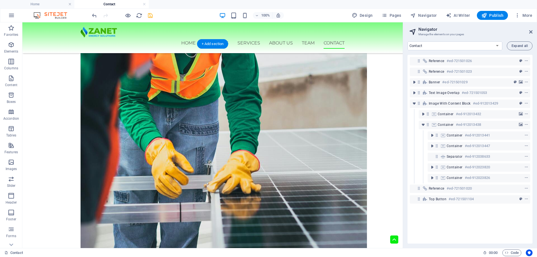
scroll to position [366, 0]
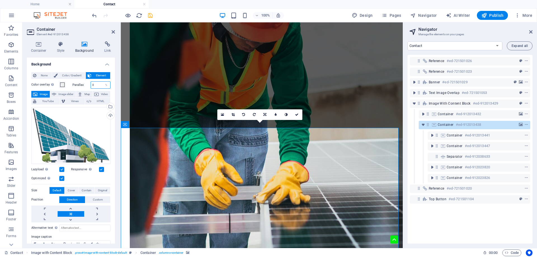
drag, startPoint x: 97, startPoint y: 84, endPoint x: 56, endPoint y: 87, distance: 40.4
click at [56, 87] on div "Color overlay Places an overlay over the background to colorize it Parallax 0 %" at bounding box center [70, 84] width 79 height 7
type input "20"
click at [150, 17] on icon "save" at bounding box center [150, 15] width 6 height 6
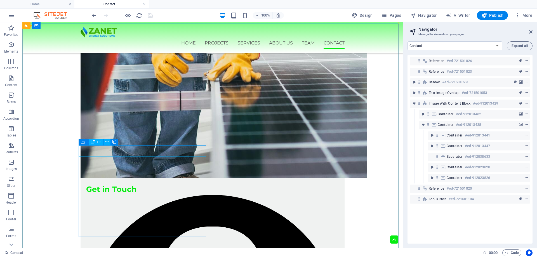
scroll to position [422, 0]
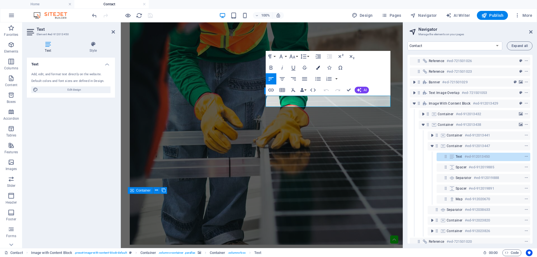
click at [318, 67] on icon "button" at bounding box center [318, 68] width 4 height 4
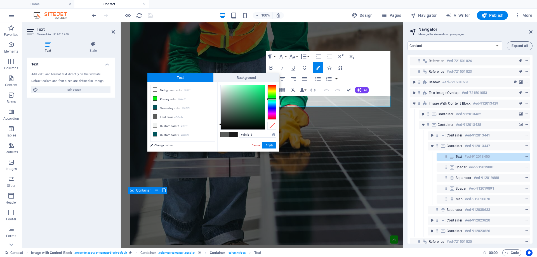
drag, startPoint x: 224, startPoint y: 119, endPoint x: 218, endPoint y: 124, distance: 7.3
click at [218, 124] on div "#1b1b1b Supported formats #0852ed rgb(8, 82, 237) rgba(8, 82, 237, 90%) hsv(221…" at bounding box center [248, 157] width 62 height 151
type input "#2c2d2c"
click at [221, 121] on div at bounding box center [221, 121] width 2 height 2
drag, startPoint x: 255, startPoint y: 133, endPoint x: 231, endPoint y: 136, distance: 24.2
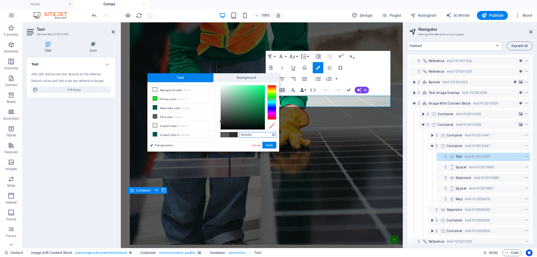
click at [231, 136] on div "#2c2d2c Supported formats #0852ed rgb(8, 82, 237) rgba(8, 82, 237, 90%) hsv(221…" at bounding box center [248, 157] width 62 height 151
click at [270, 144] on button "Apply" at bounding box center [269, 145] width 14 height 7
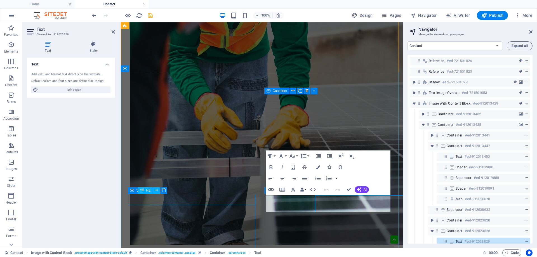
scroll to position [73, 0]
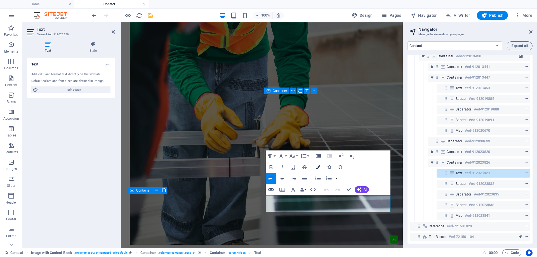
click at [316, 166] on button "Colors" at bounding box center [318, 167] width 11 height 11
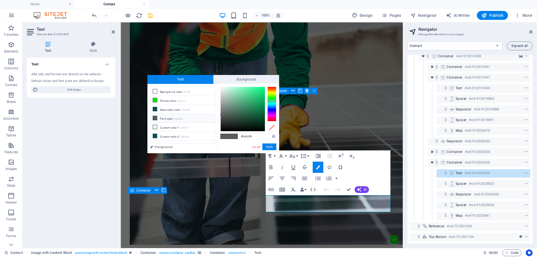
drag, startPoint x: 255, startPoint y: 138, endPoint x: 217, endPoint y: 136, distance: 38.1
click at [217, 136] on div "less Background color #ffffff Primary color #06ec11 Secondary color #00545b Fon…" at bounding box center [213, 118] width 132 height 69
type input "#2c2d2c"
click at [273, 146] on button "Apply" at bounding box center [269, 147] width 14 height 7
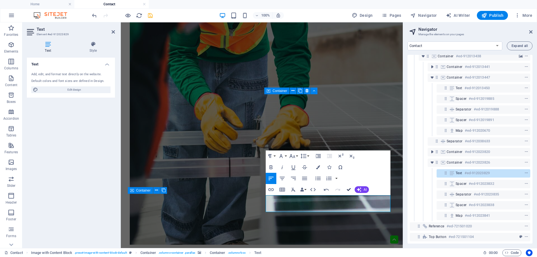
drag, startPoint x: 348, startPoint y: 188, endPoint x: 132, endPoint y: 90, distance: 236.6
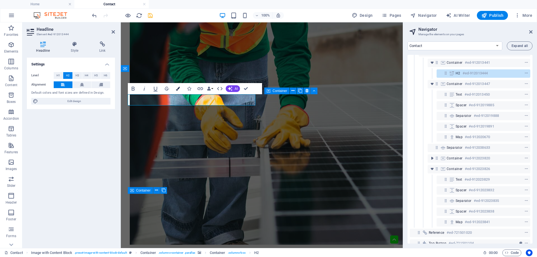
click at [177, 91] on button "Colors" at bounding box center [178, 88] width 11 height 11
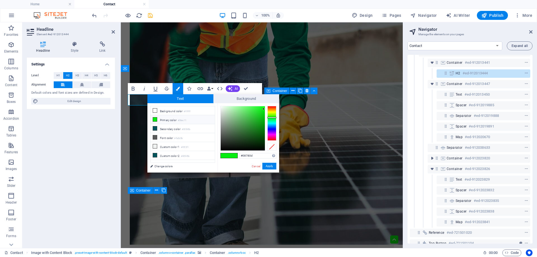
click at [262, 129] on div at bounding box center [243, 128] width 44 height 44
click at [264, 130] on div at bounding box center [243, 128] width 44 height 44
drag, startPoint x: 263, startPoint y: 130, endPoint x: 267, endPoint y: 131, distance: 3.8
click at [267, 131] on div at bounding box center [248, 128] width 56 height 45
type input "#006705"
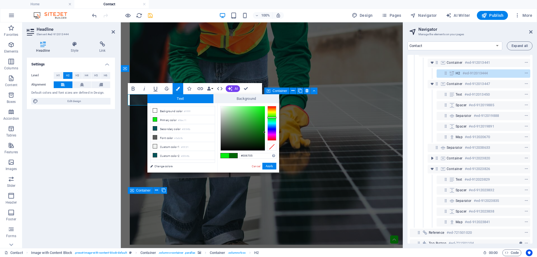
click at [265, 132] on div at bounding box center [265, 132] width 2 height 2
drag, startPoint x: 254, startPoint y: 155, endPoint x: 232, endPoint y: 156, distance: 21.6
click at [232, 156] on div "#006705 Supported formats #0852ed rgb(8, 82, 237) rgba(8, 82, 237, 90%) hsv(221…" at bounding box center [248, 178] width 62 height 151
click at [271, 166] on button "Apply" at bounding box center [269, 166] width 14 height 7
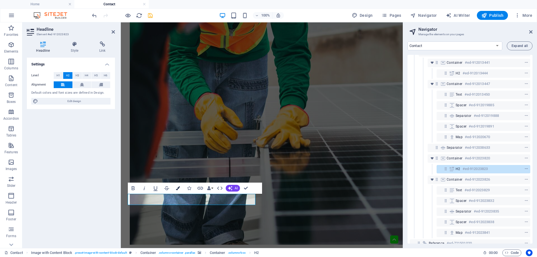
click at [180, 188] on icon "button" at bounding box center [178, 188] width 4 height 4
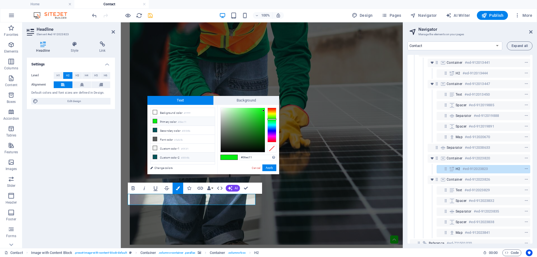
drag, startPoint x: 257, startPoint y: 159, endPoint x: 210, endPoint y: 159, distance: 46.2
click at [210, 159] on div "less Background color #ffffff Primary color #06ec11 Secondary color #00545b Fon…" at bounding box center [213, 139] width 132 height 69
type input "#006705"
click at [270, 168] on button "Apply" at bounding box center [269, 167] width 14 height 7
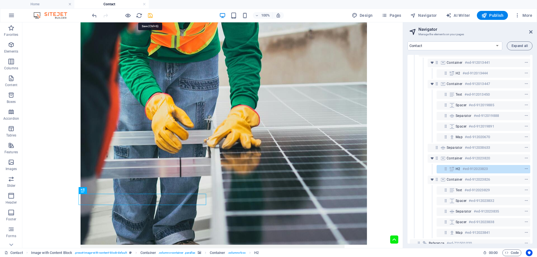
click at [151, 17] on icon "save" at bounding box center [150, 15] width 6 height 6
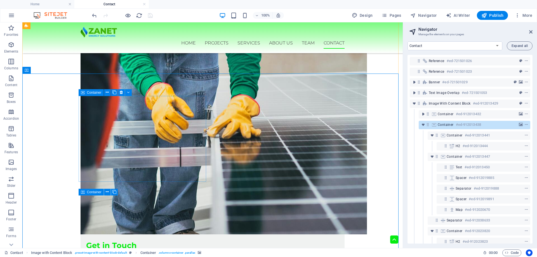
scroll to position [338, 0]
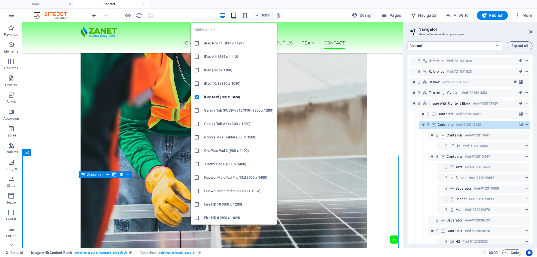
click at [0, 0] on icon "button" at bounding box center [0, 0] width 0 height 0
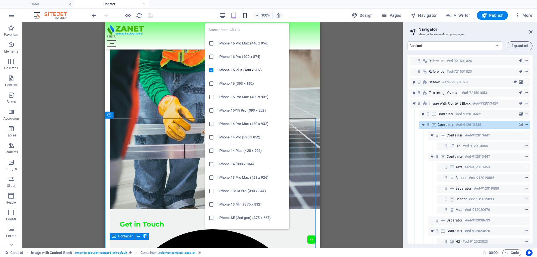
click at [0, 0] on icon "button" at bounding box center [0, 0] width 0 height 0
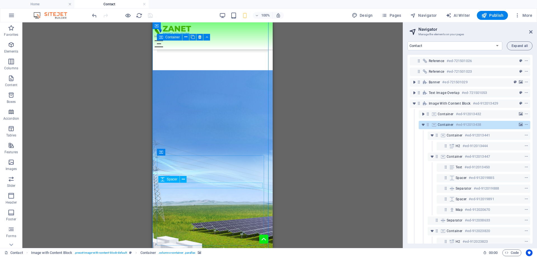
scroll to position [590, 0]
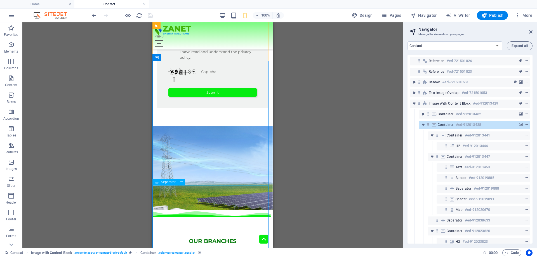
select select "%"
select select "px"
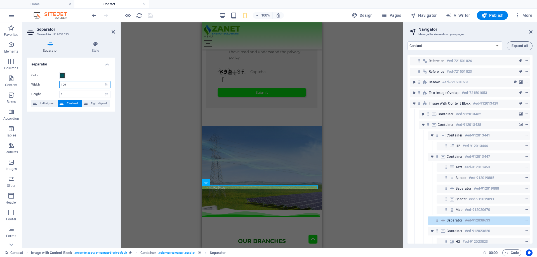
drag, startPoint x: 70, startPoint y: 87, endPoint x: 48, endPoint y: 88, distance: 23.0
click at [48, 88] on div "Width 100 px rem % vh vw" at bounding box center [70, 84] width 79 height 7
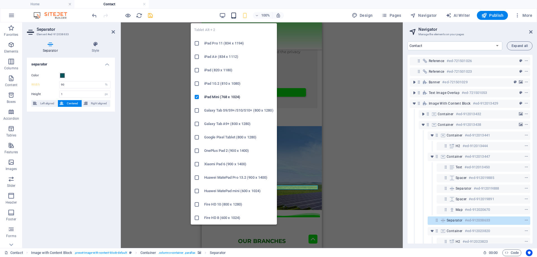
drag, startPoint x: 235, startPoint y: 15, endPoint x: 205, endPoint y: 87, distance: 77.1
click at [0, 0] on icon "button" at bounding box center [0, 0] width 0 height 0
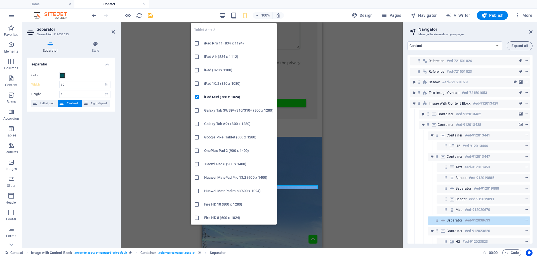
scroll to position [524, 0]
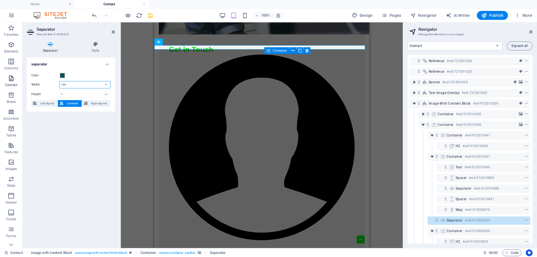
drag, startPoint x: 69, startPoint y: 85, endPoint x: 2, endPoint y: 77, distance: 67.9
click at [2, 77] on section "Favorites Elements Columns Content Boxes Accordion Tables Features Images Slide…" at bounding box center [201, 135] width 403 height 226
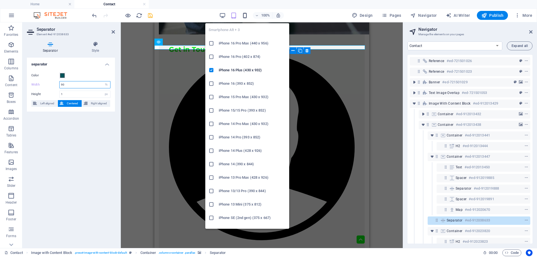
type input "90"
click at [0, 0] on icon "button" at bounding box center [0, 0] width 0 height 0
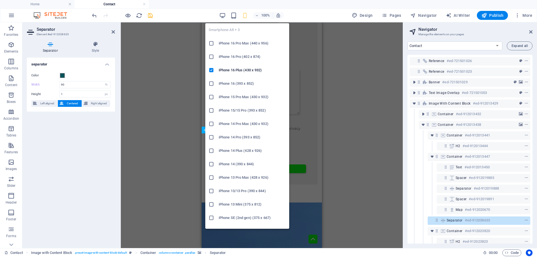
scroll to position [643, 0]
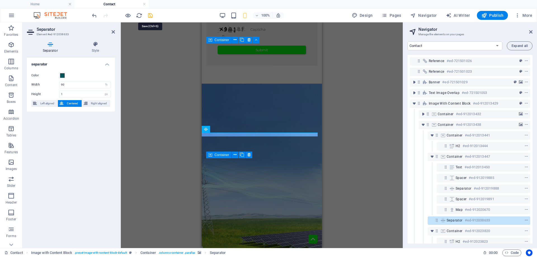
drag, startPoint x: 151, startPoint y: 15, endPoint x: 27, endPoint y: 9, distance: 124.1
click at [151, 15] on icon "save" at bounding box center [150, 15] width 6 height 6
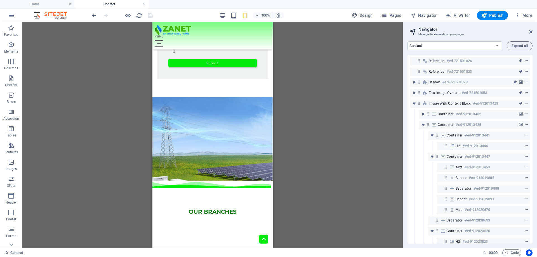
scroll to position [587, 0]
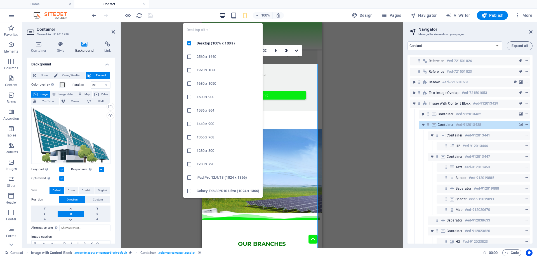
click at [0, 0] on icon "button" at bounding box center [0, 0] width 0 height 0
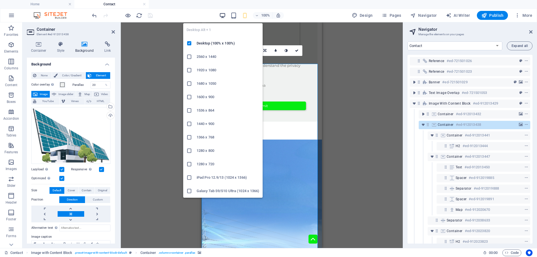
scroll to position [562, 0]
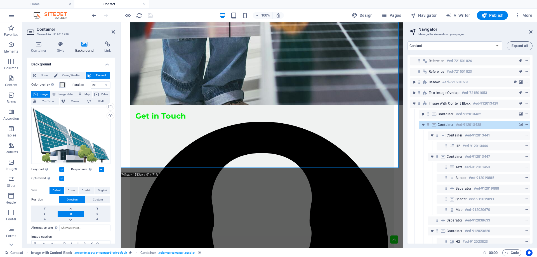
click at [63, 84] on span at bounding box center [62, 85] width 4 height 4
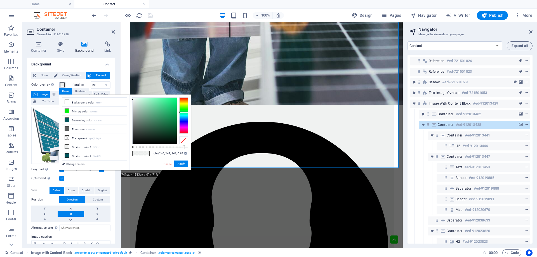
click at [178, 147] on div at bounding box center [160, 147] width 56 height 2
click at [184, 147] on div at bounding box center [160, 147] width 56 height 2
type input "rgba(240, 242, 241, 0.93)"
click at [184, 147] on div at bounding box center [185, 147] width 2 height 4
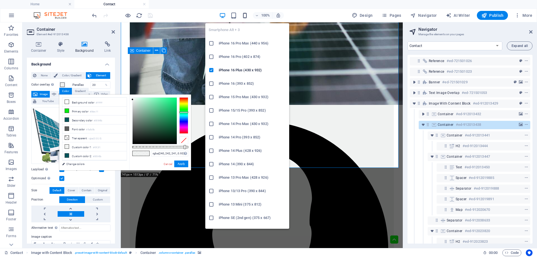
click at [0, 0] on icon "button" at bounding box center [0, 0] width 0 height 0
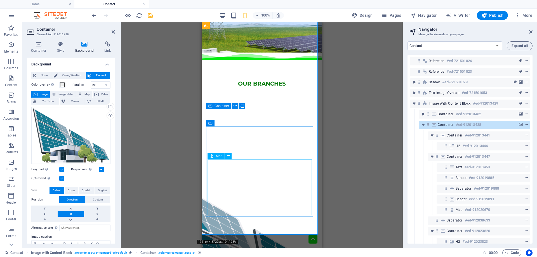
scroll to position [646, 0]
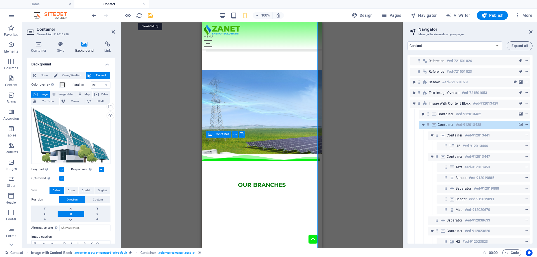
click at [149, 17] on icon "save" at bounding box center [150, 15] width 6 height 6
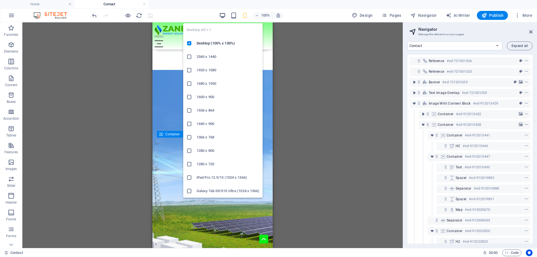
click at [0, 0] on icon "button" at bounding box center [0, 0] width 0 height 0
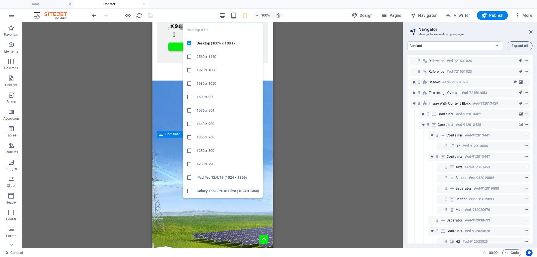
scroll to position [562, 0]
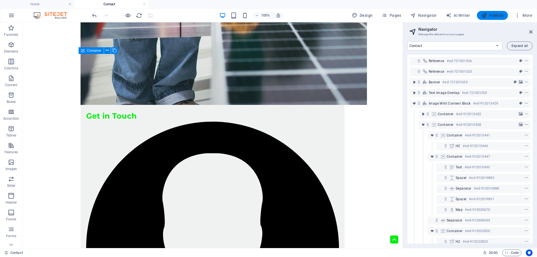
click at [0, 0] on span "Publish" at bounding box center [0, 0] width 0 height 0
